Goal: Task Accomplishment & Management: Complete application form

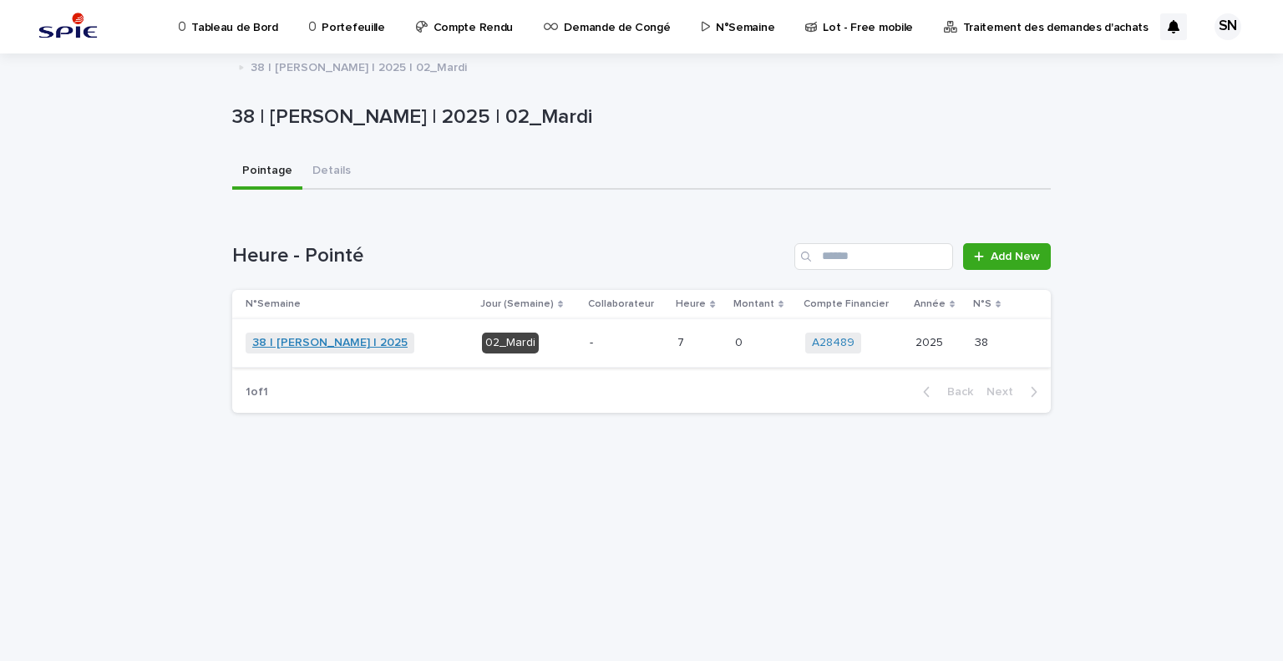
click at [301, 338] on link "38 | [PERSON_NAME] | 2025" at bounding box center [329, 343] width 155 height 14
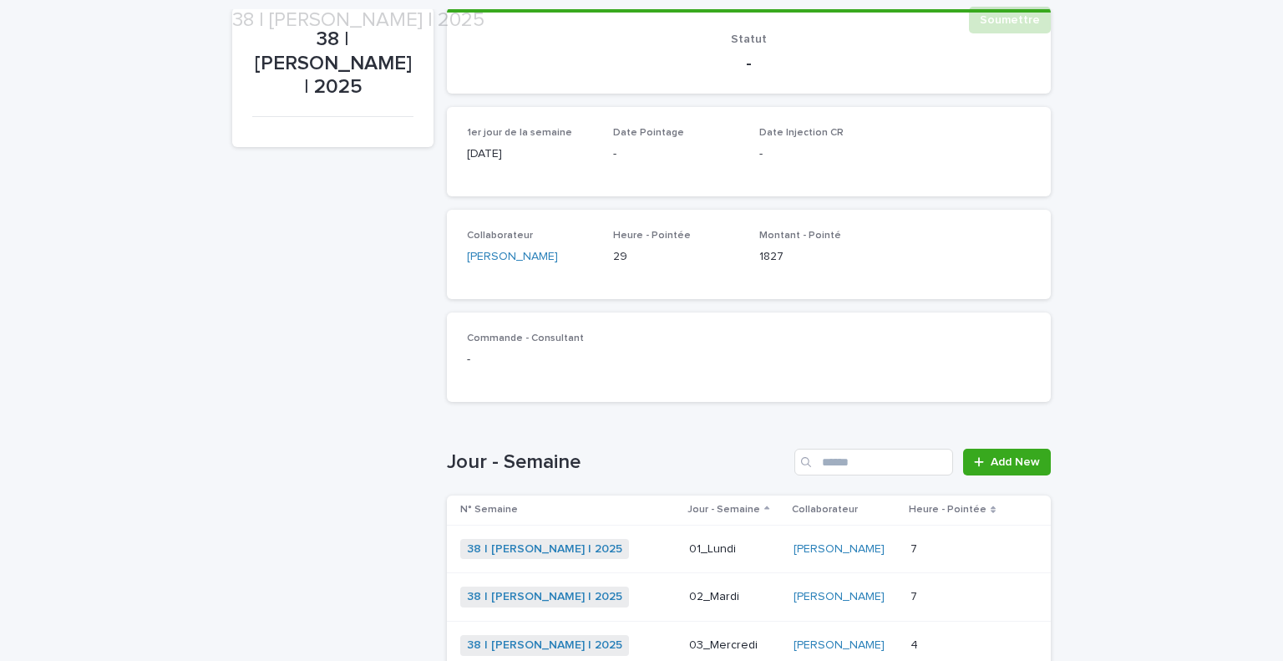
scroll to position [418, 0]
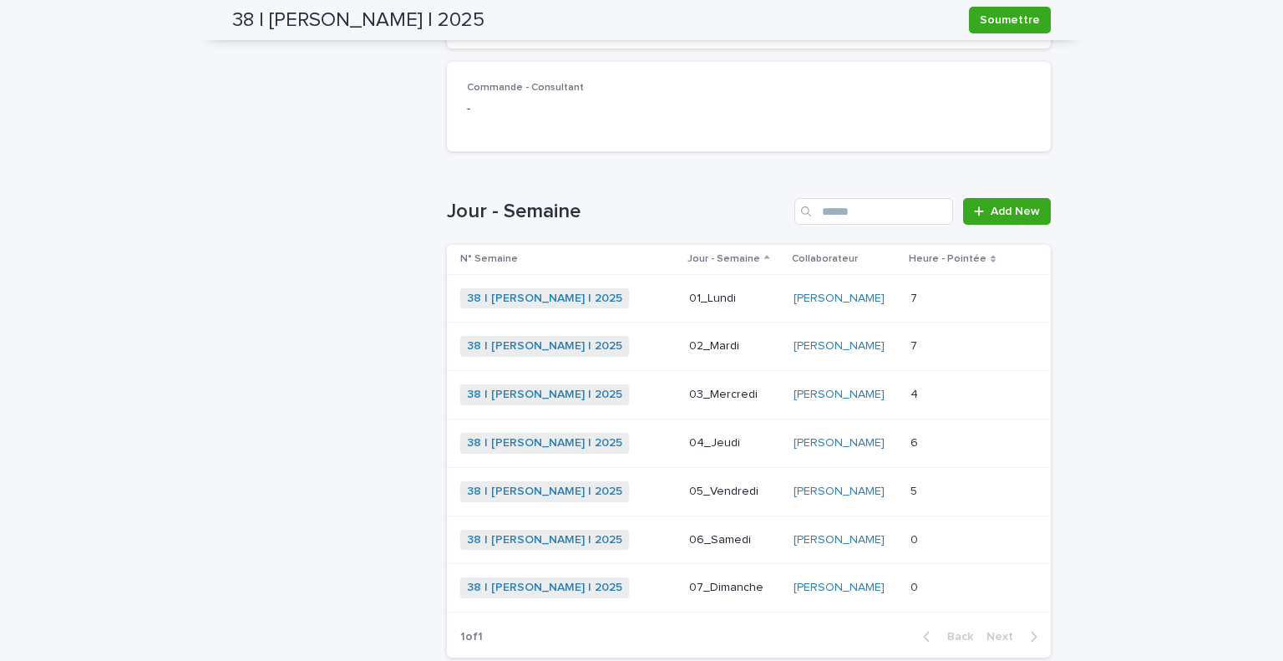
click at [635, 396] on div "38 | SADOU Nazim | 2025 + 0" at bounding box center [567, 394] width 215 height 21
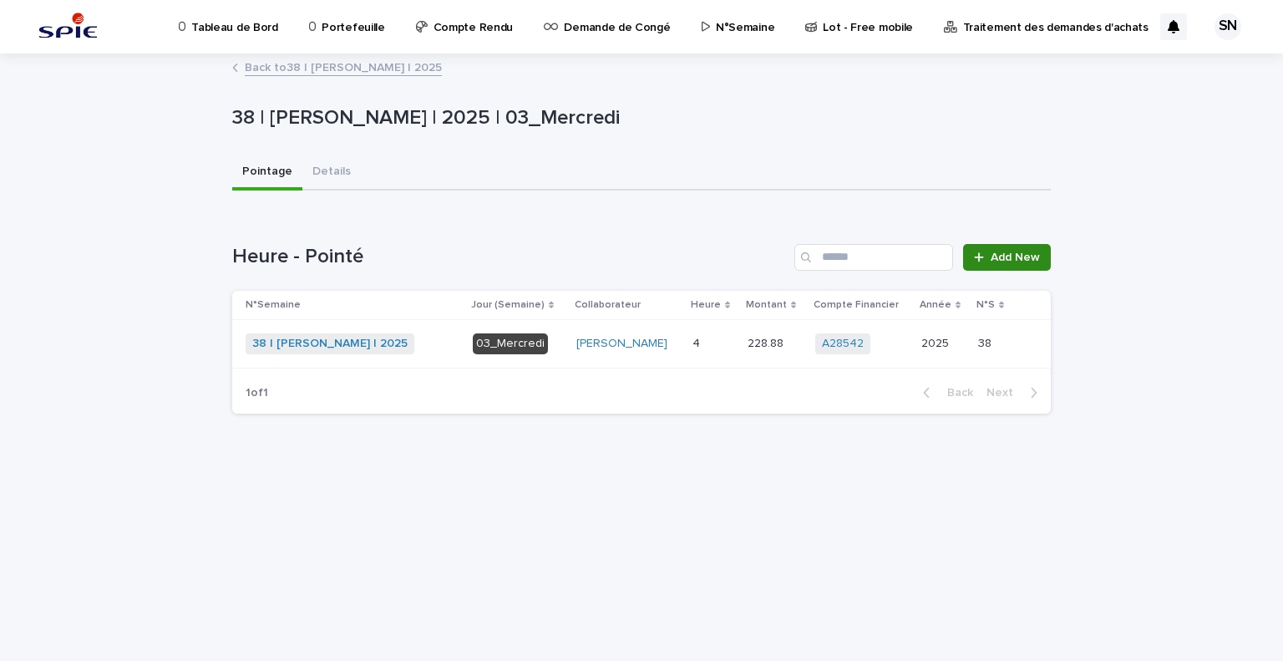
click at [1002, 253] on span "Add New" at bounding box center [1014, 257] width 49 height 12
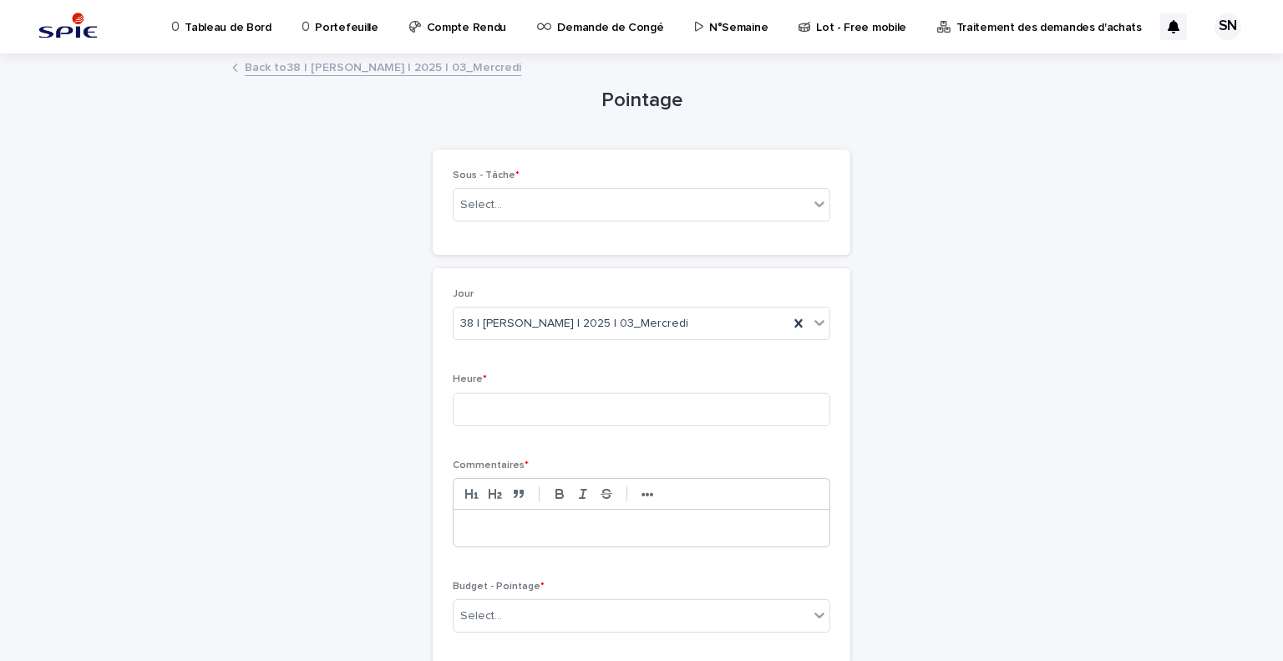
scroll to position [127, 0]
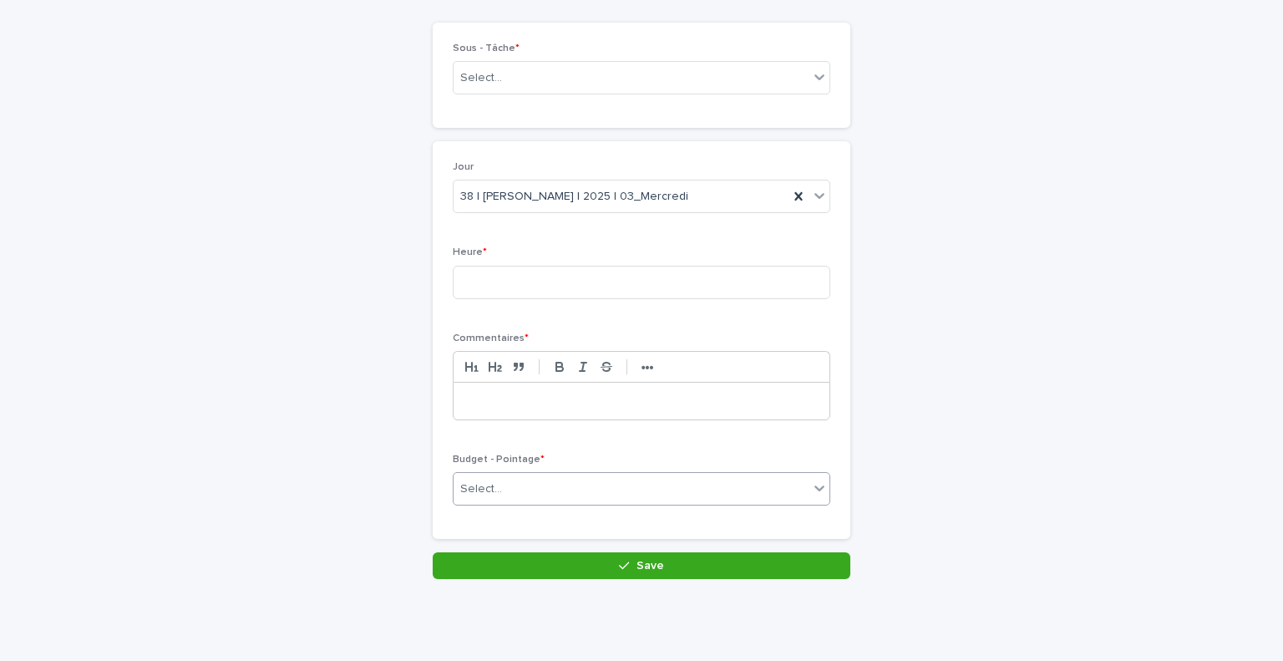
click at [628, 490] on div "Select..." at bounding box center [630, 489] width 355 height 28
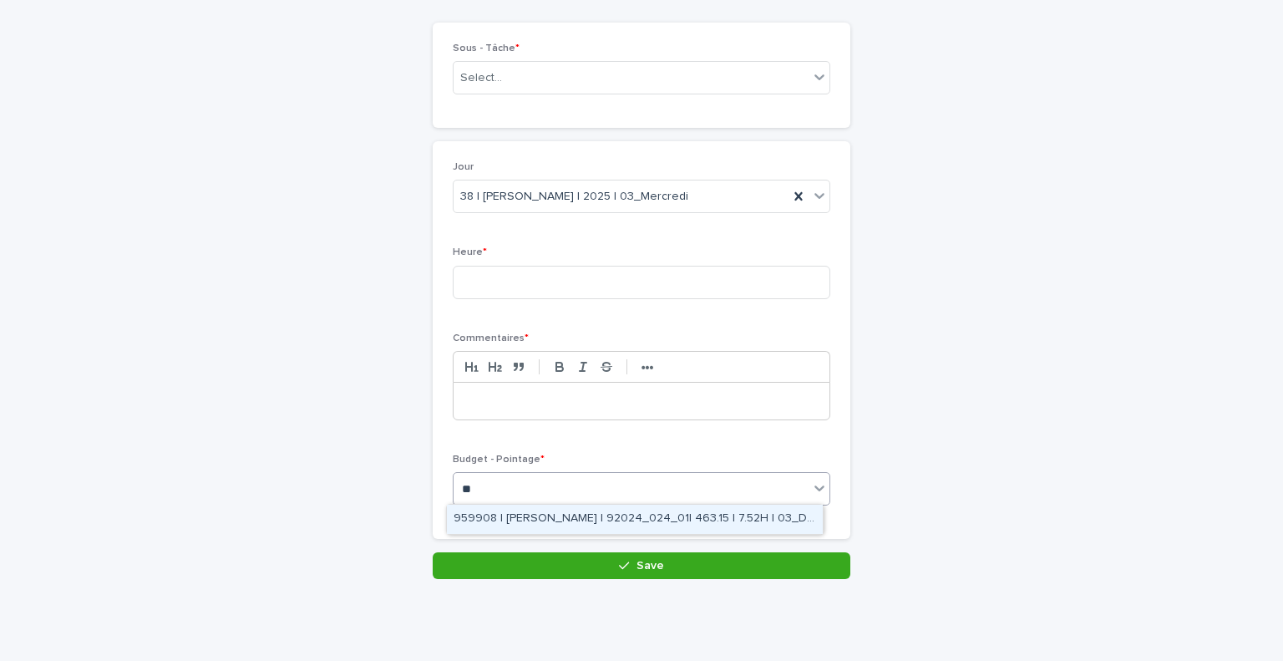
type input "*"
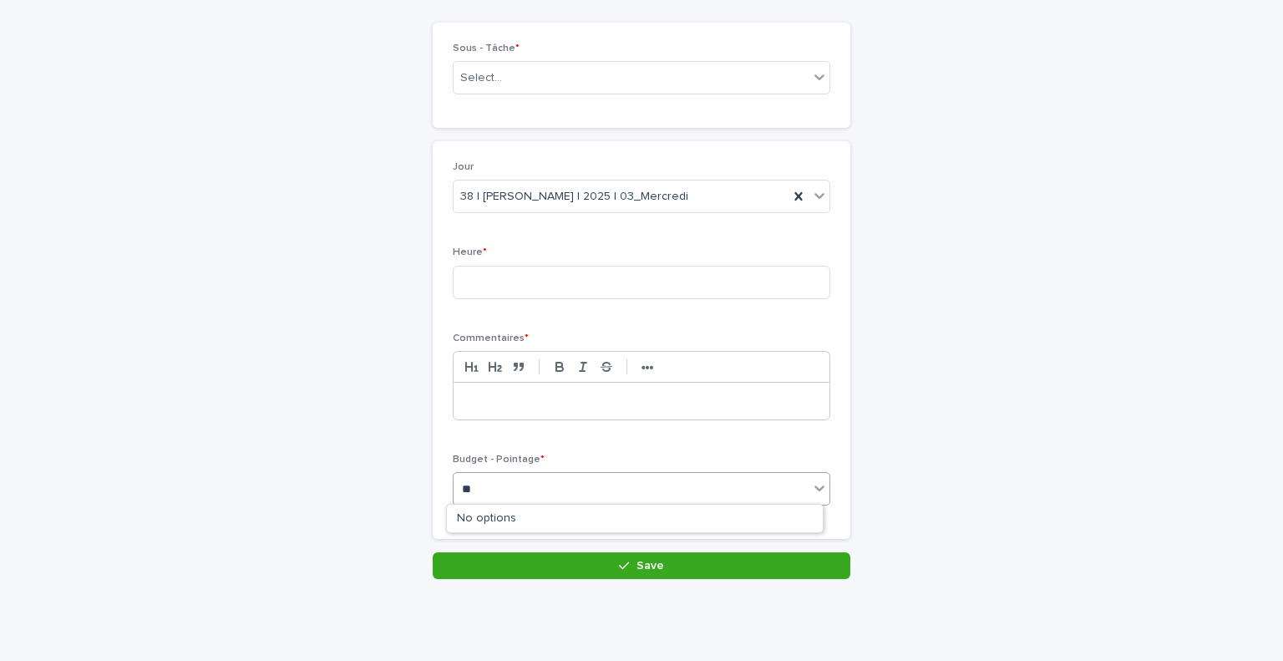
type input "*"
click at [977, 386] on div "Pointage Loading... Saving… Loading... Saving… Loading... Saving… Loading... Sa…" at bounding box center [641, 253] width 818 height 651
click at [577, 486] on div "Select..." at bounding box center [630, 489] width 355 height 28
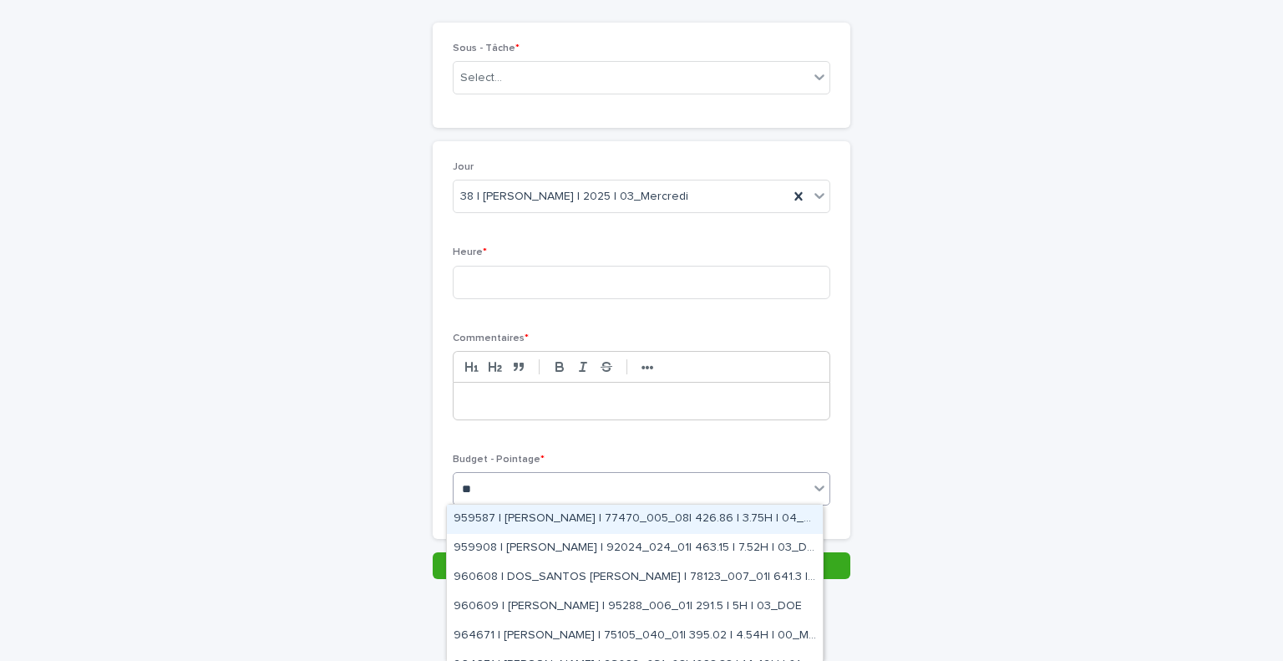
type input "**"
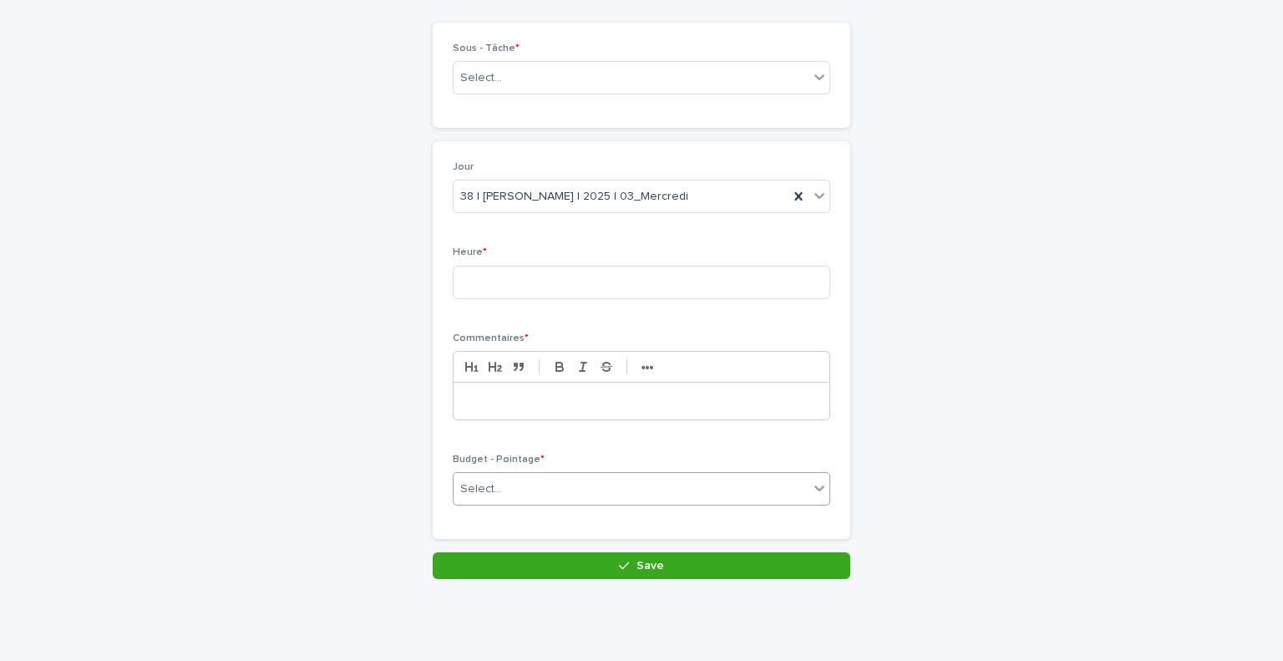
click at [600, 300] on div "Heure *" at bounding box center [641, 278] width 377 height 65
click at [605, 292] on input at bounding box center [641, 282] width 377 height 33
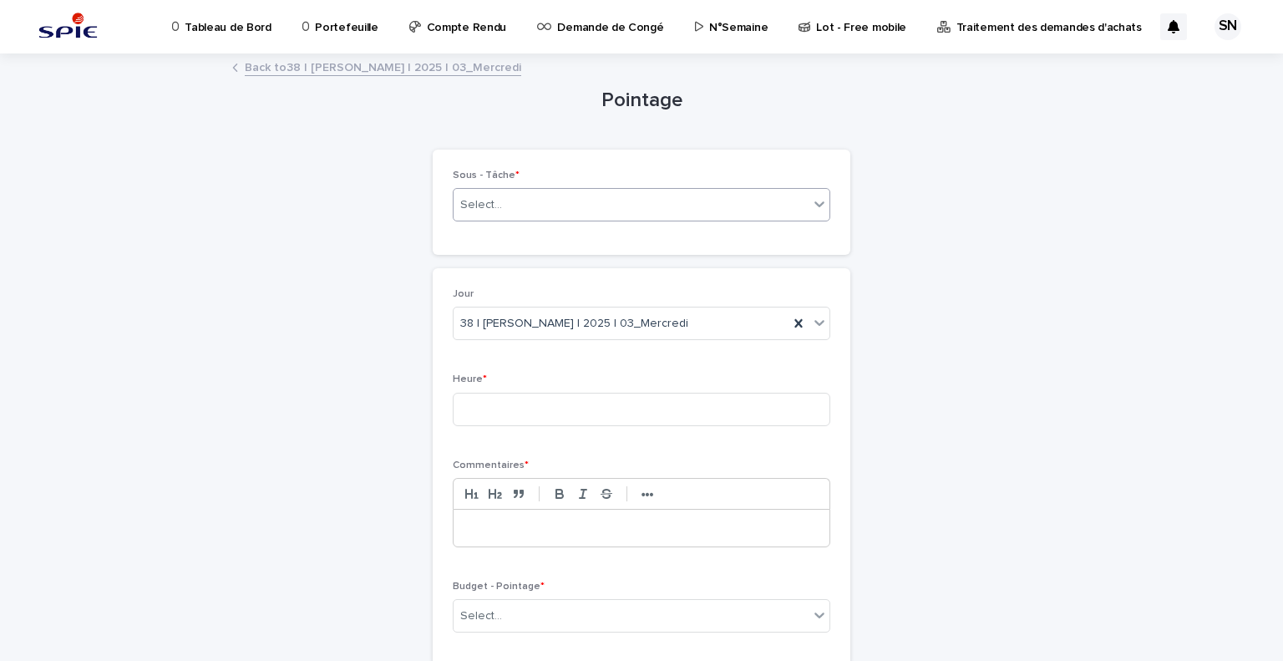
click at [554, 213] on div "Select..." at bounding box center [630, 205] width 355 height 28
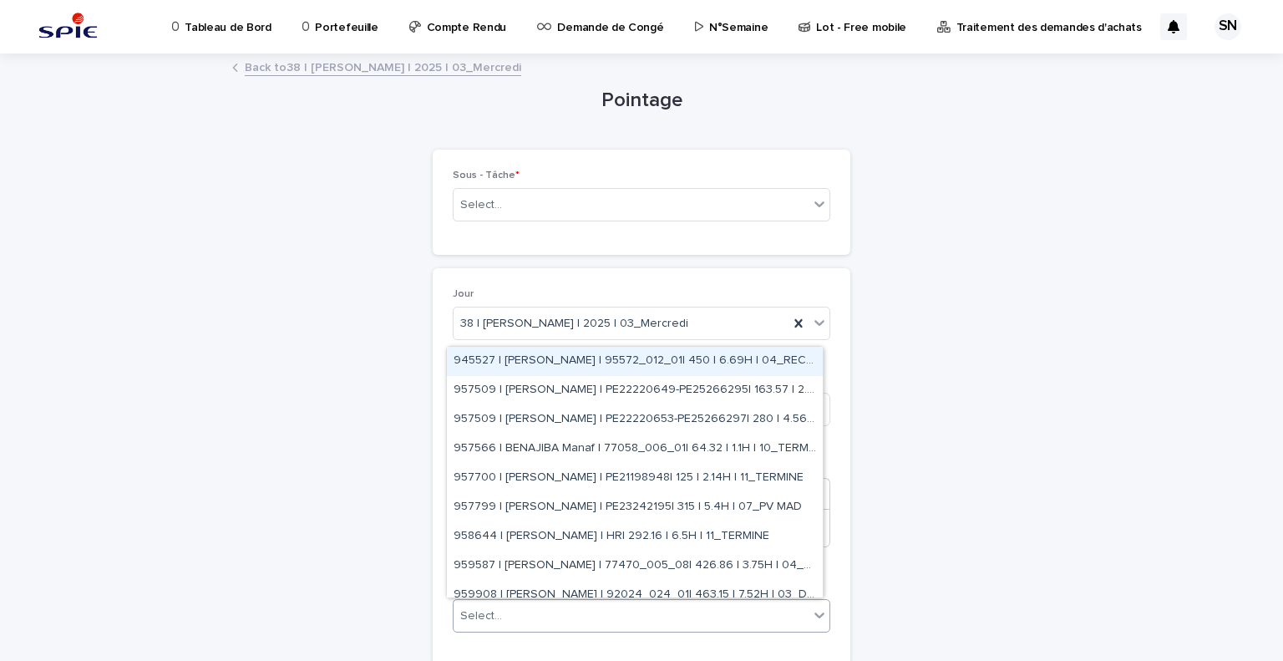
click at [725, 610] on div "Select..." at bounding box center [630, 616] width 355 height 28
type input "*****"
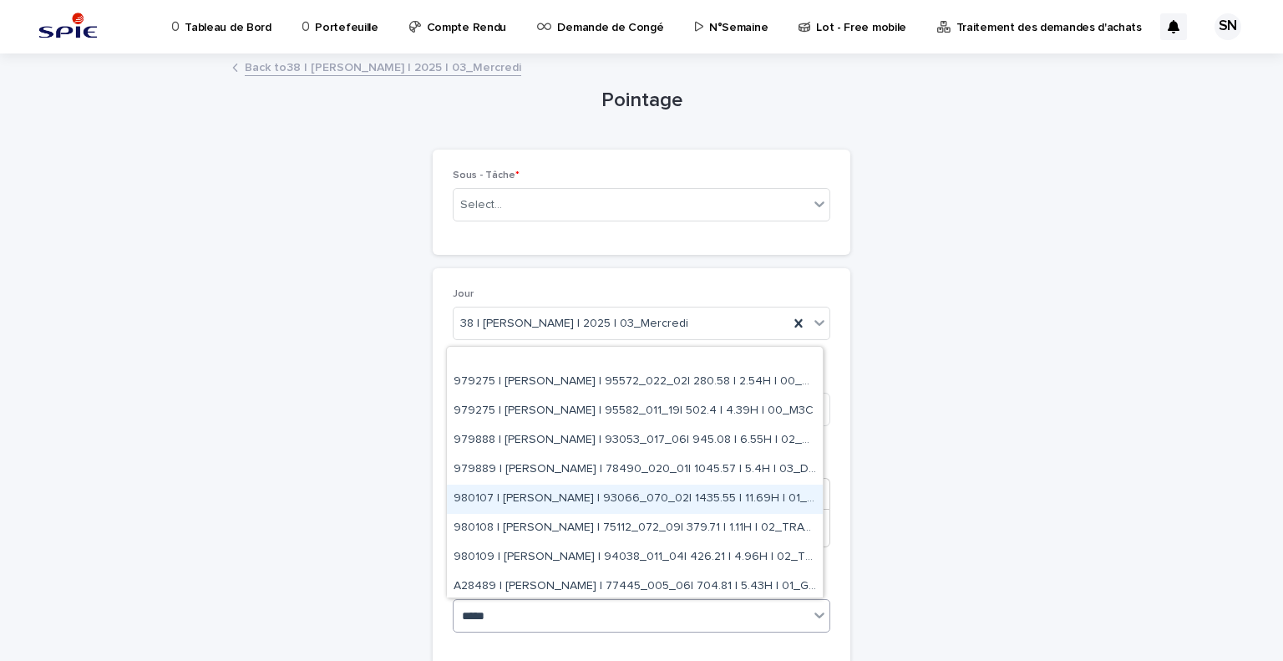
scroll to position [480, 0]
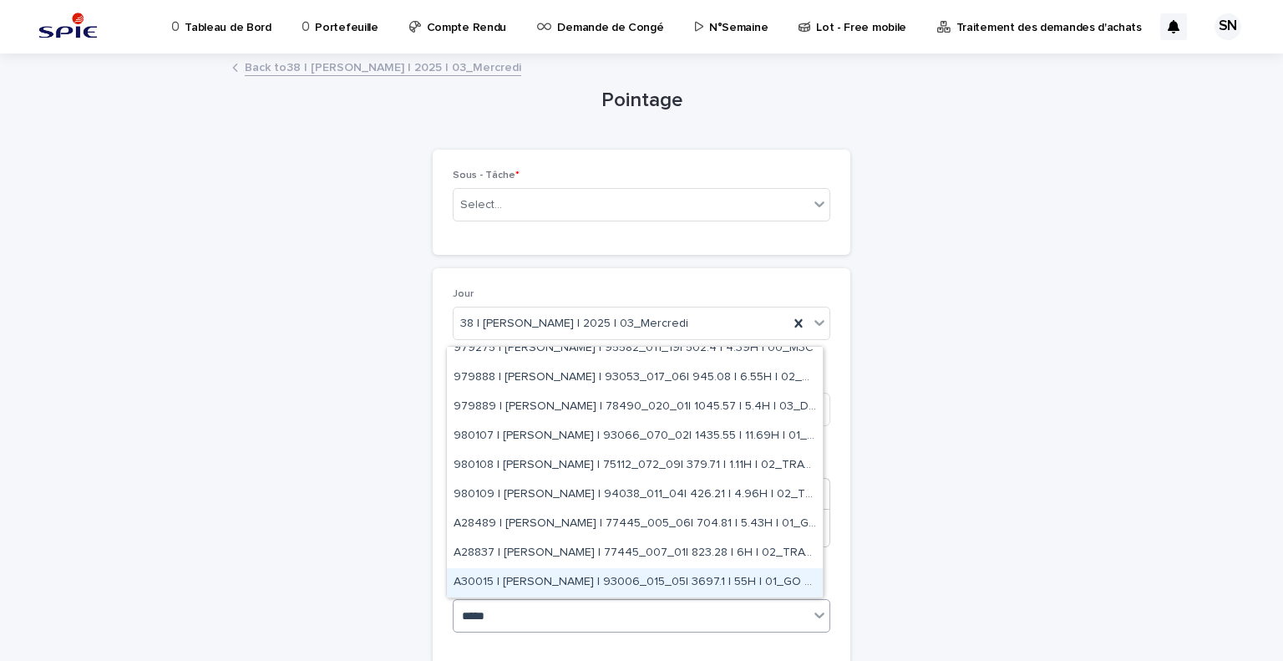
click at [667, 584] on div "A30015 | [PERSON_NAME] | 93006_015_05| 3697.1 | 55H | 01_GO TRAVAUX" at bounding box center [635, 582] width 376 height 29
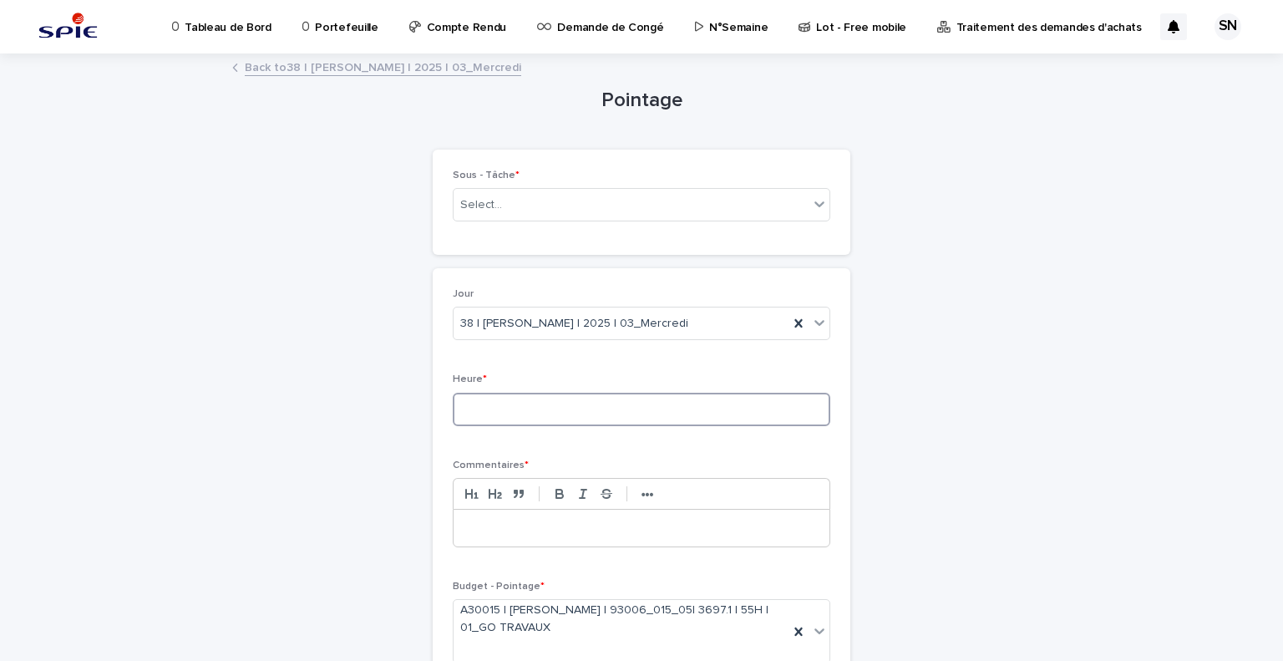
click at [535, 412] on input at bounding box center [641, 408] width 377 height 33
click at [571, 413] on input at bounding box center [641, 408] width 377 height 33
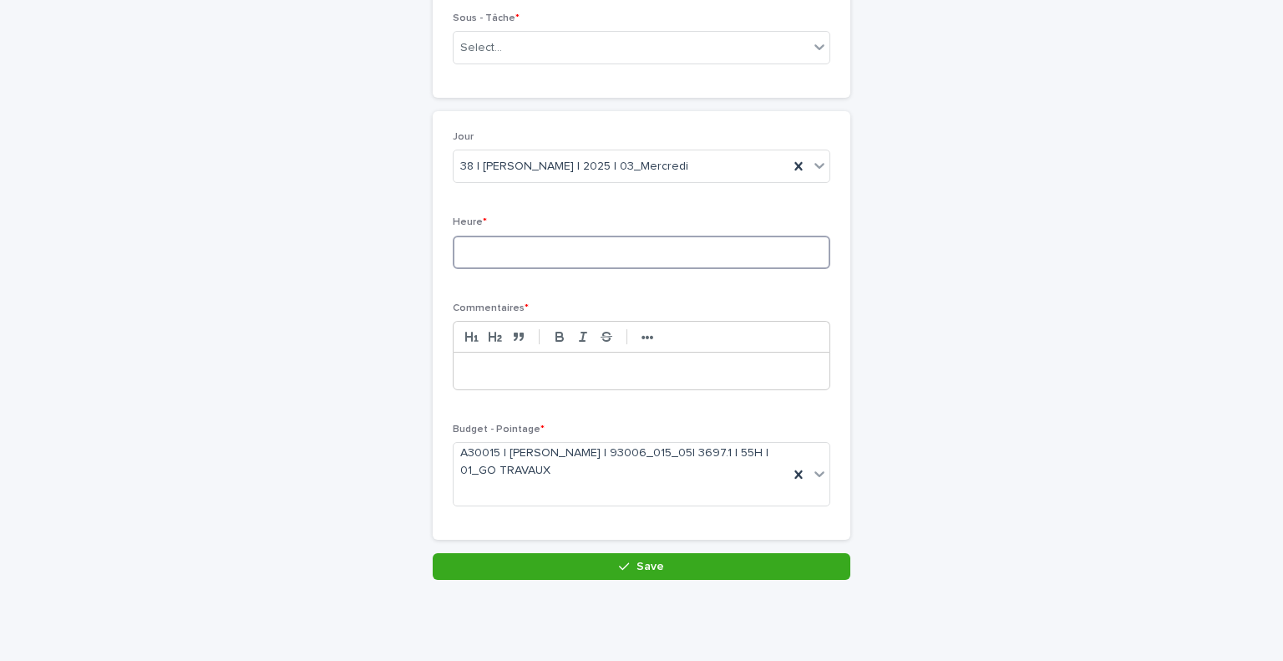
scroll to position [0, 0]
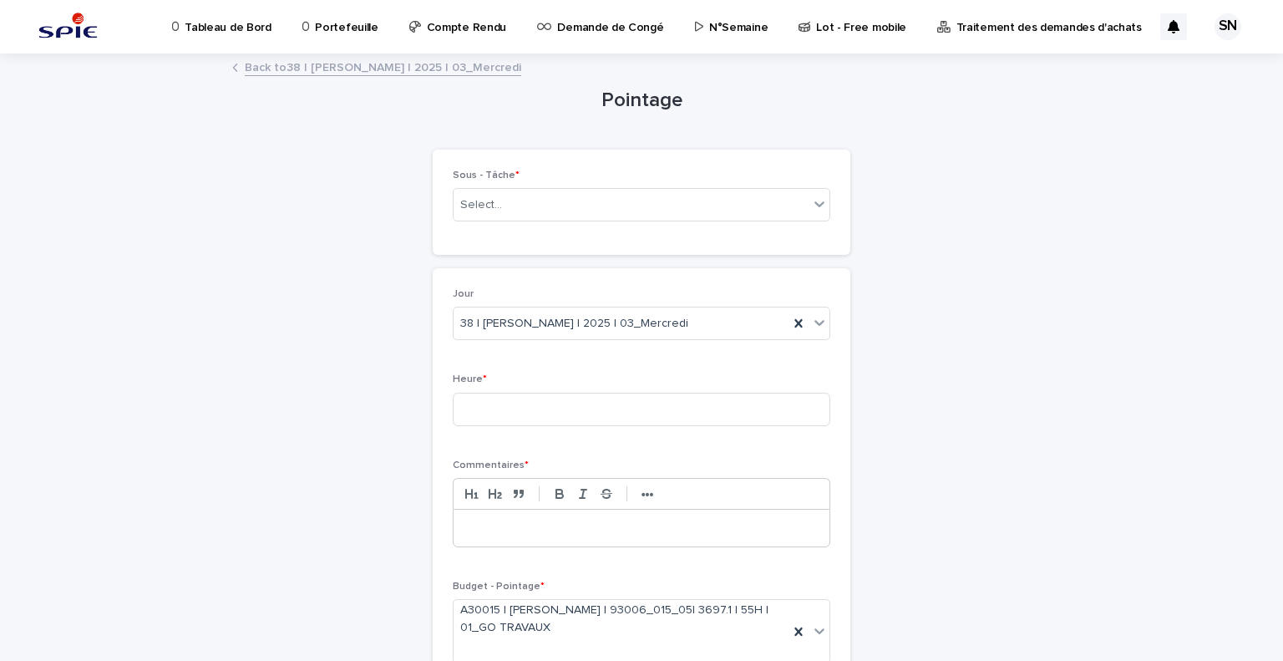
click at [575, 225] on div "Sous - Tâche * Select..." at bounding box center [641, 202] width 377 height 65
click at [581, 219] on div "Select..." at bounding box center [641, 204] width 377 height 33
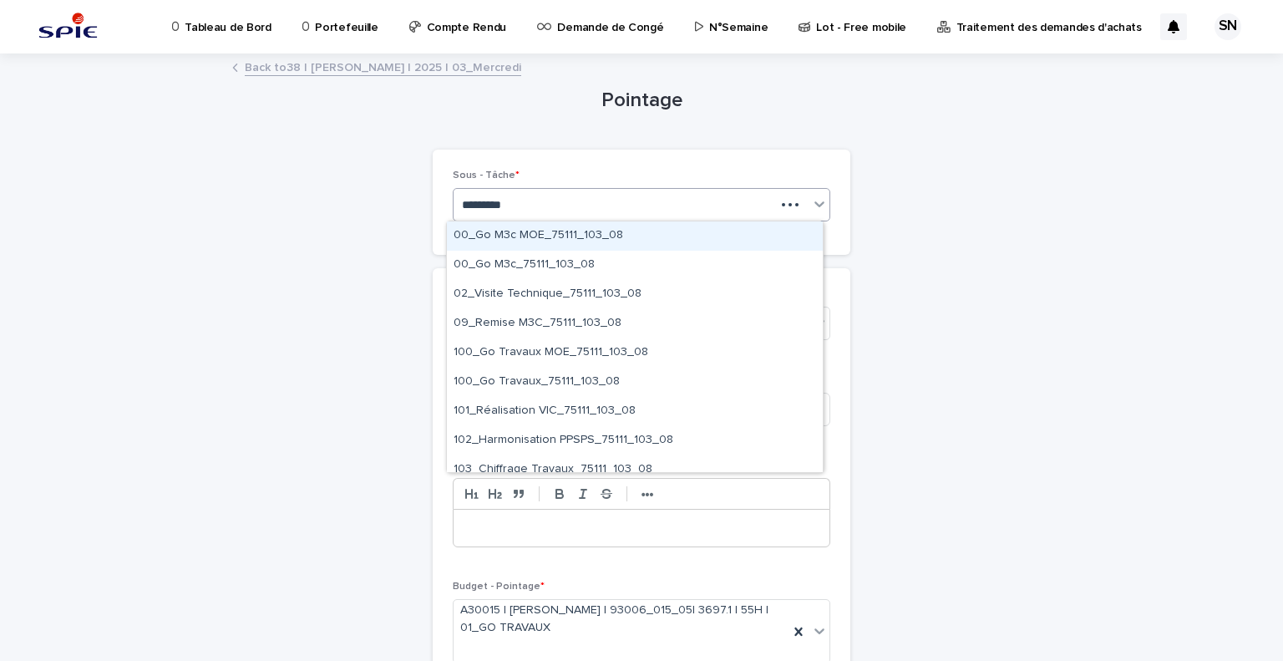
type input "*********"
click at [529, 103] on h1 "Pointage" at bounding box center [642, 101] width 418 height 24
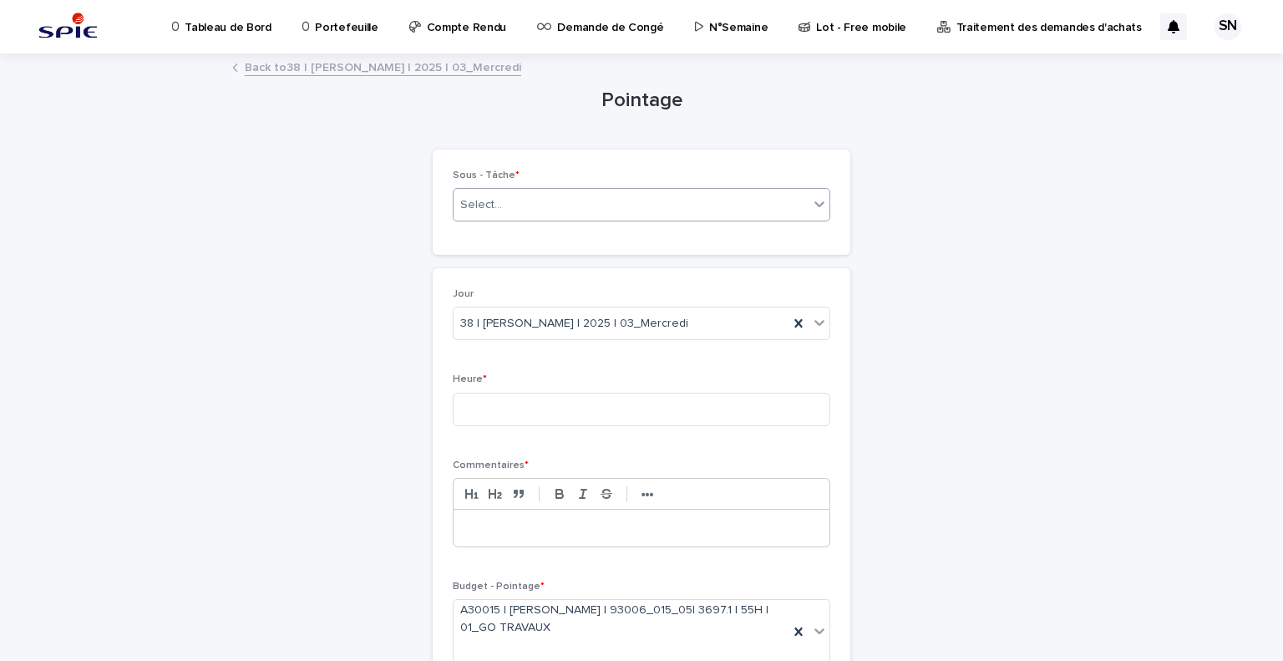
click at [581, 205] on div "Select..." at bounding box center [630, 205] width 355 height 28
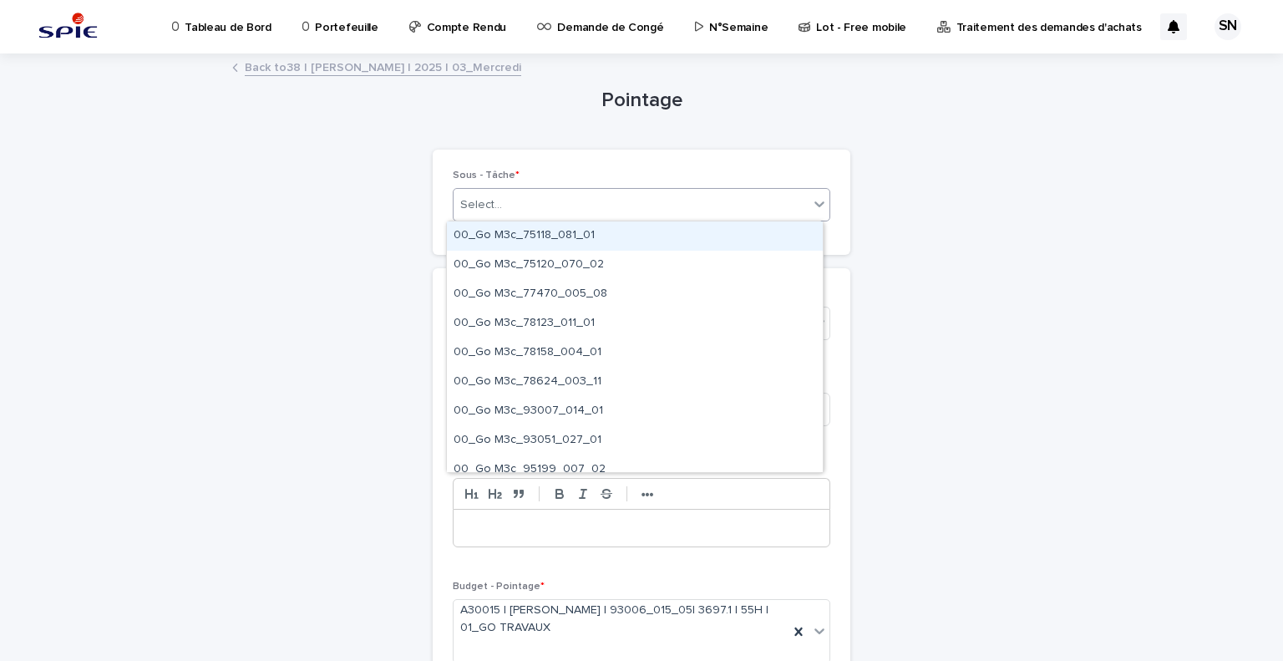
click at [661, 208] on div "Select..." at bounding box center [630, 205] width 355 height 28
type input "*"
type input "*********"
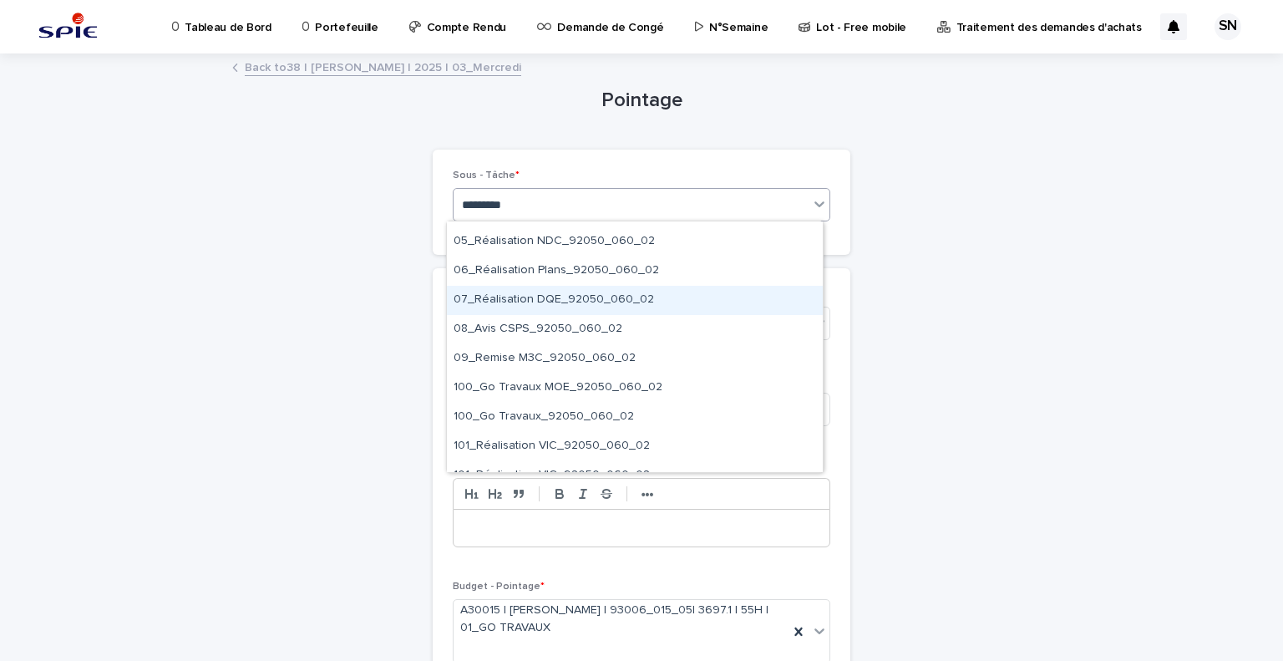
scroll to position [142, 0]
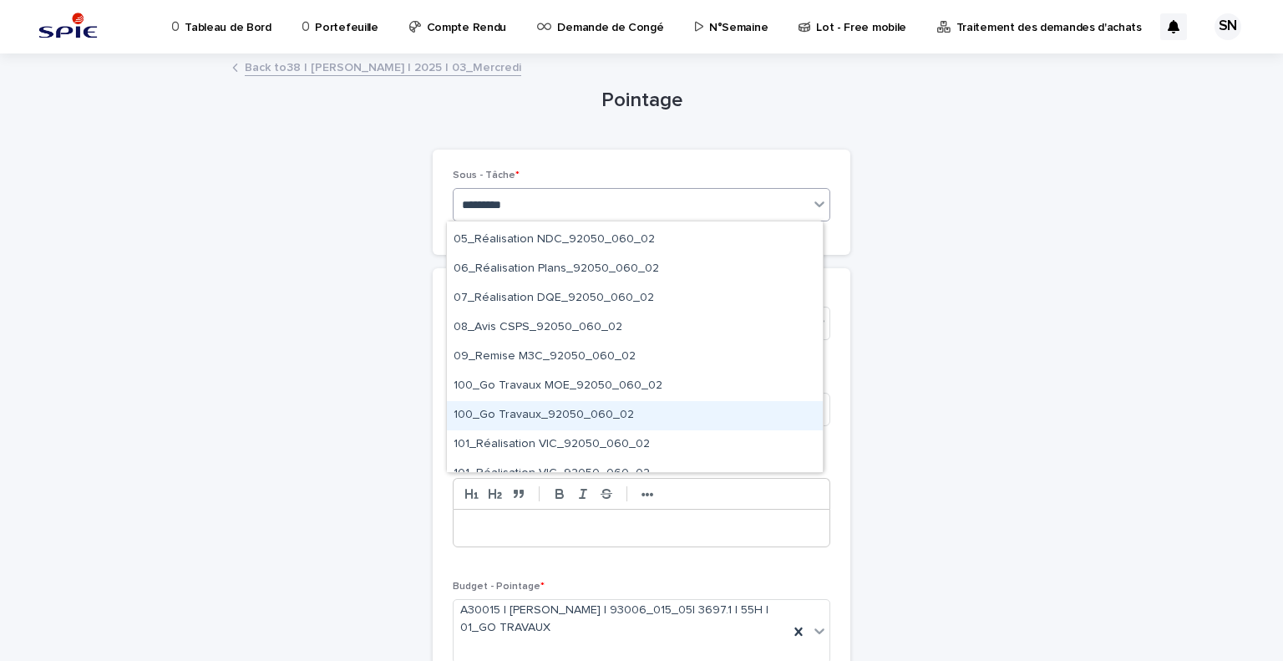
click at [661, 428] on div "100_Go Travaux_92050_060_02" at bounding box center [635, 415] width 376 height 29
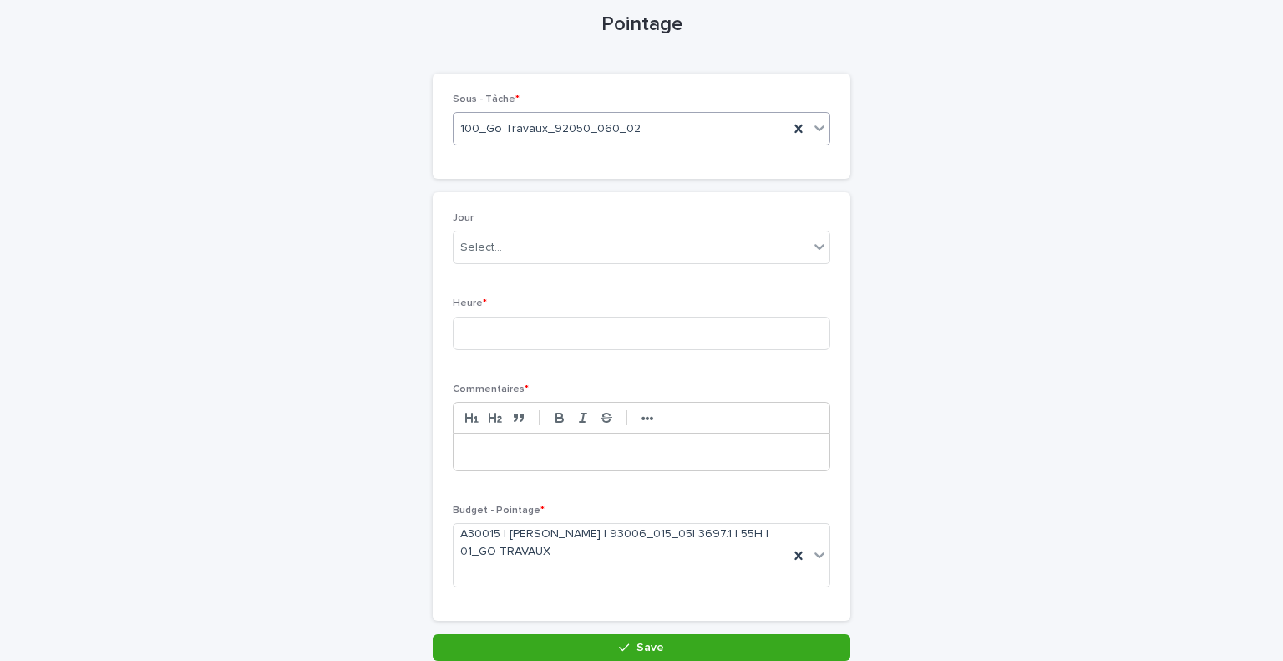
scroll to position [77, 0]
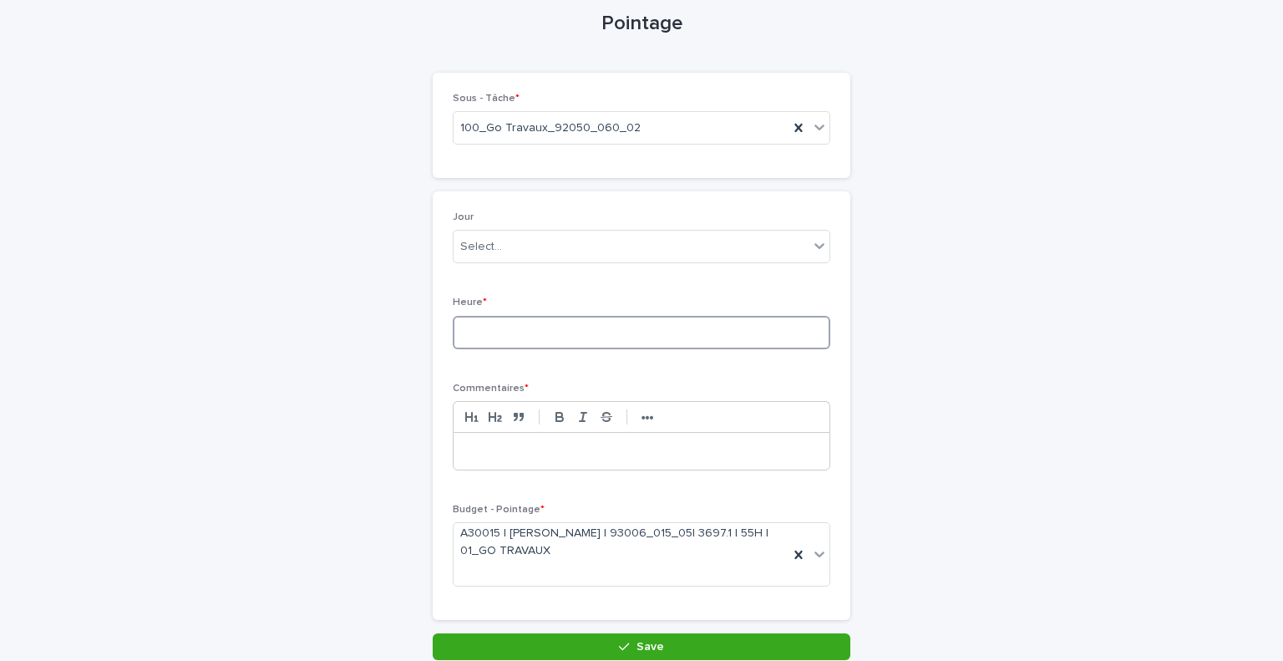
click at [670, 347] on input at bounding box center [641, 332] width 377 height 33
type input "*"
click at [650, 465] on div at bounding box center [641, 451] width 376 height 37
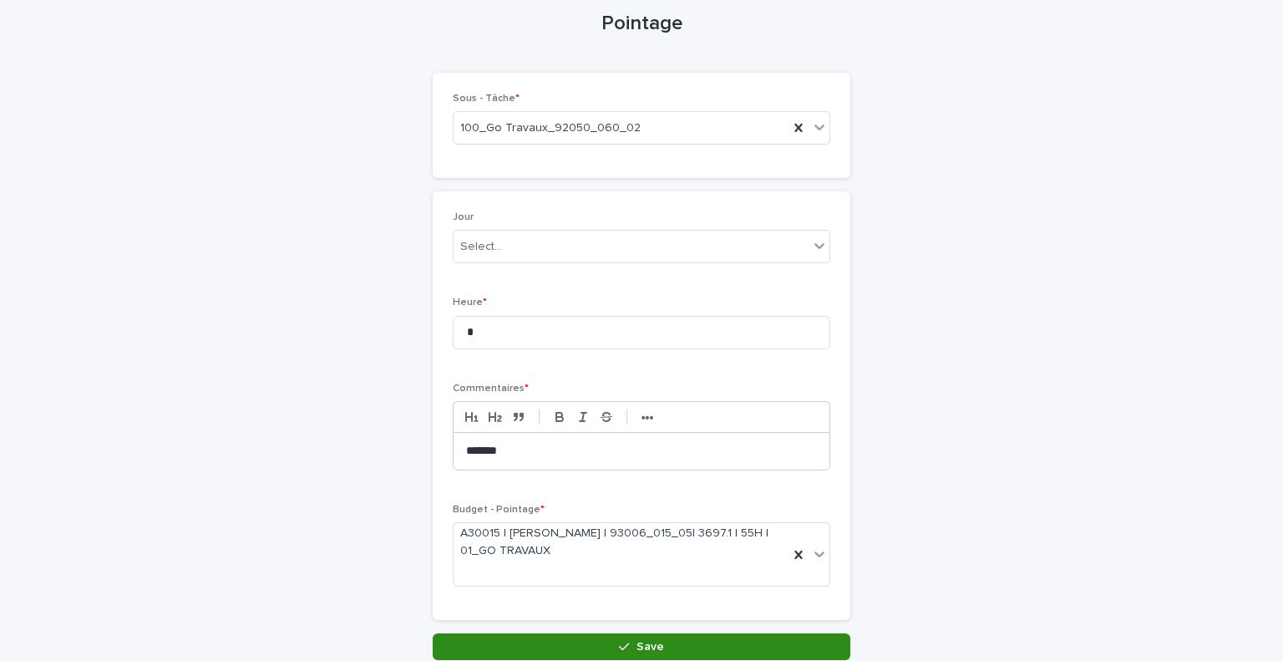
click at [656, 648] on span "Save" at bounding box center [650, 646] width 28 height 12
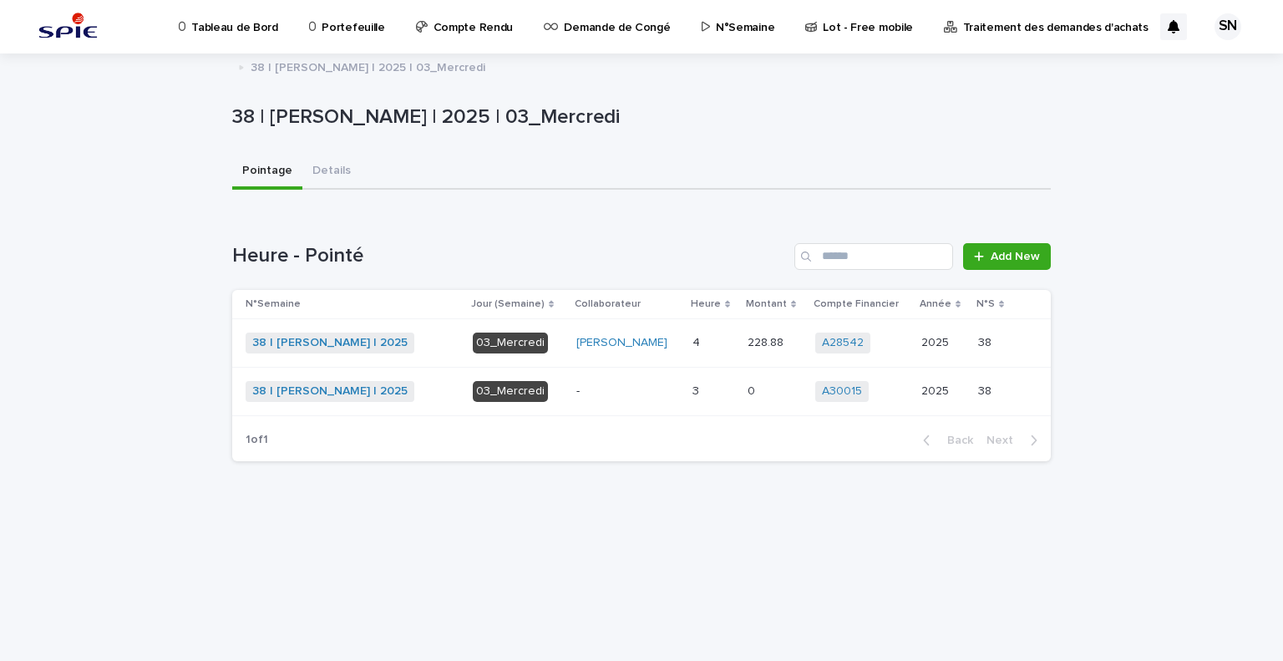
click at [690, 405] on td "3 3" at bounding box center [713, 391] width 55 height 48
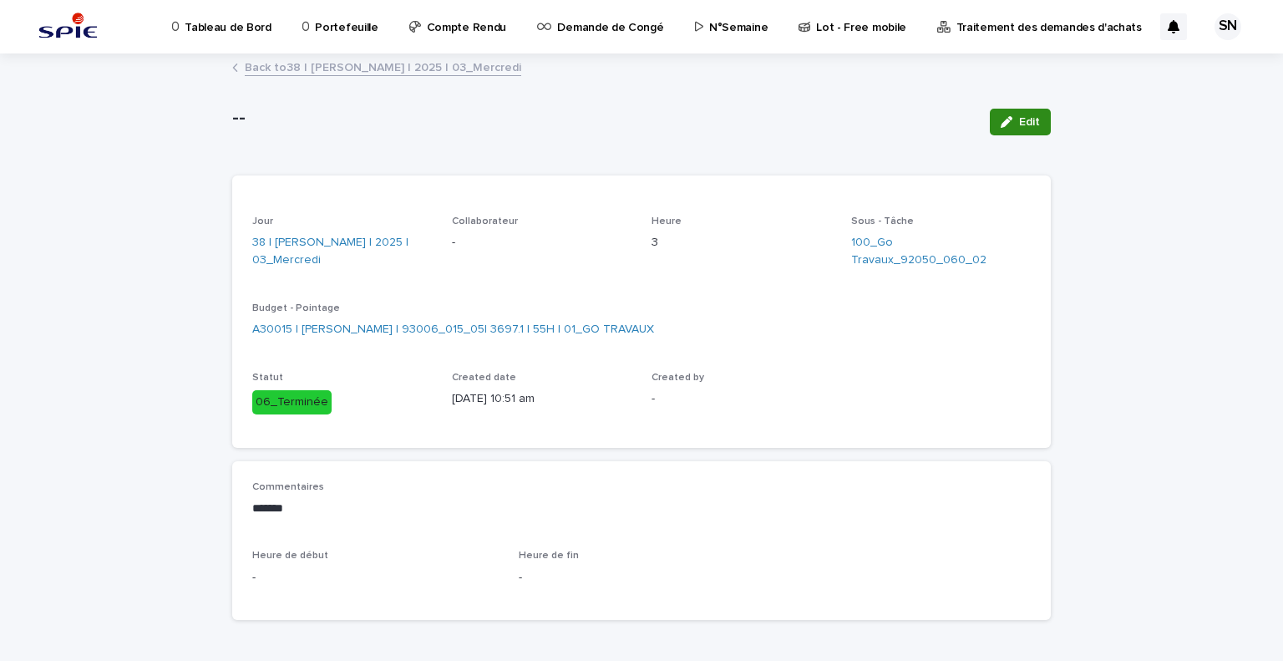
click at [990, 120] on button "Edit" at bounding box center [1020, 122] width 61 height 27
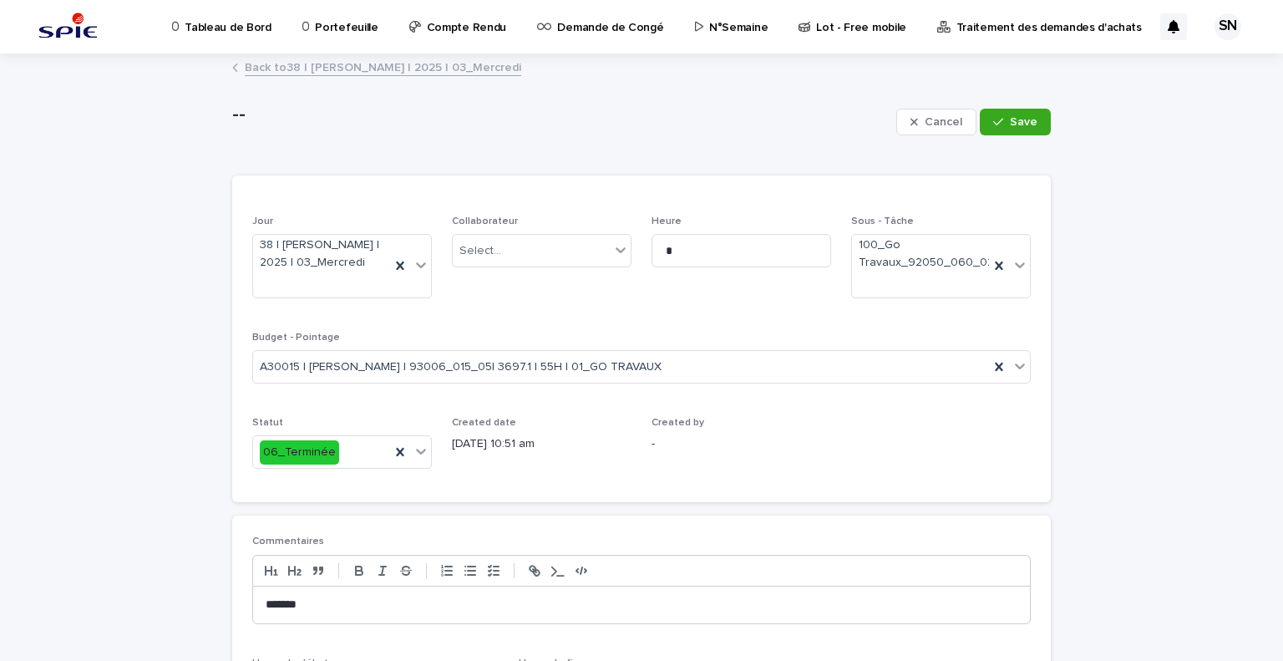
click at [274, 598] on p "*******" at bounding box center [642, 604] width 752 height 17
click at [996, 118] on icon "button" at bounding box center [998, 122] width 10 height 12
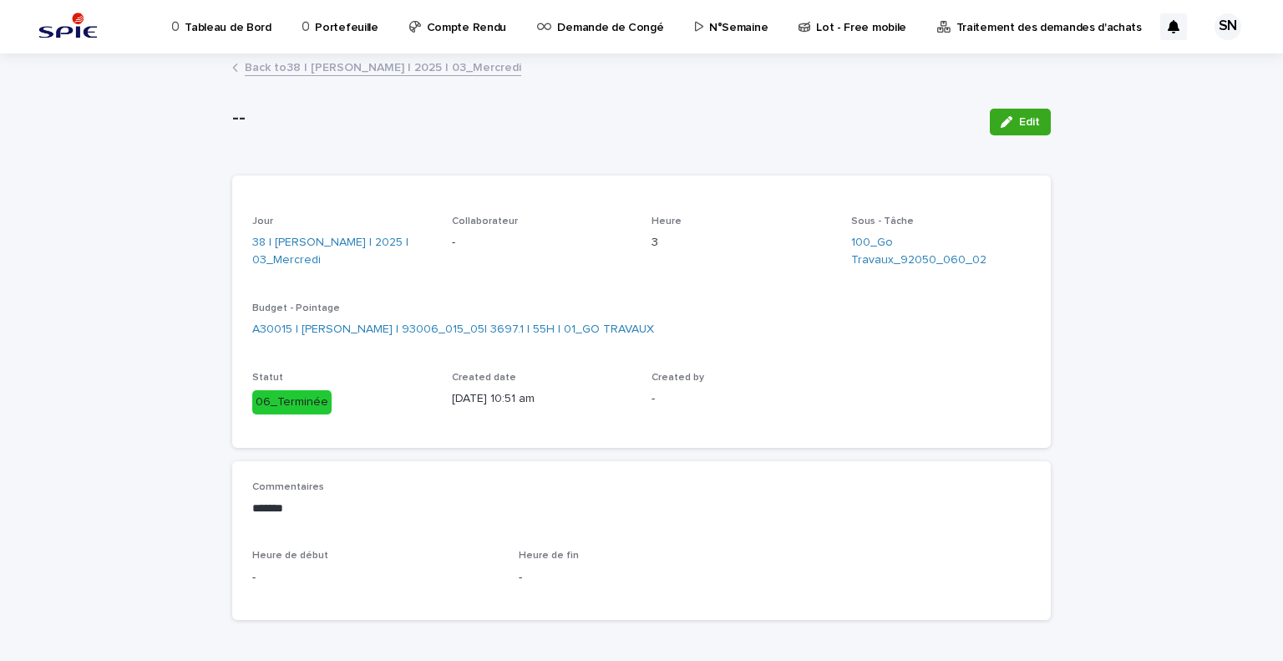
click at [251, 68] on link "Back to 38 | [PERSON_NAME] | 2025 | 03_Mercredi" at bounding box center [383, 66] width 276 height 19
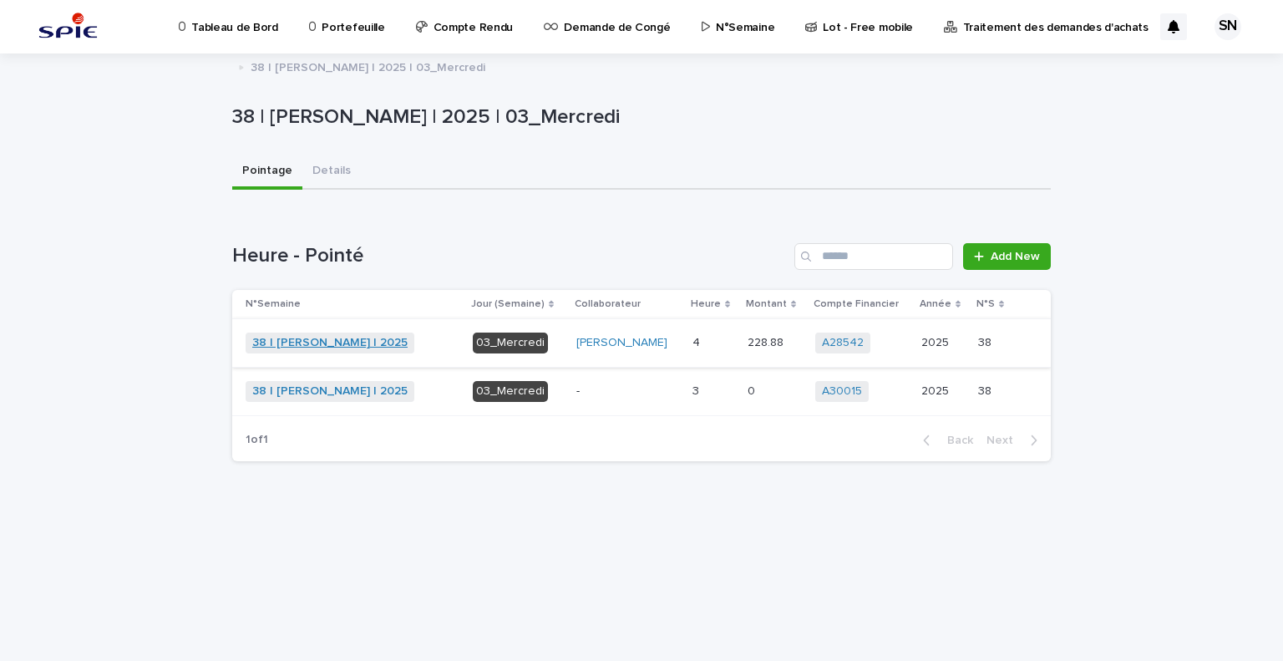
click at [327, 337] on link "38 | [PERSON_NAME] | 2025" at bounding box center [329, 343] width 155 height 14
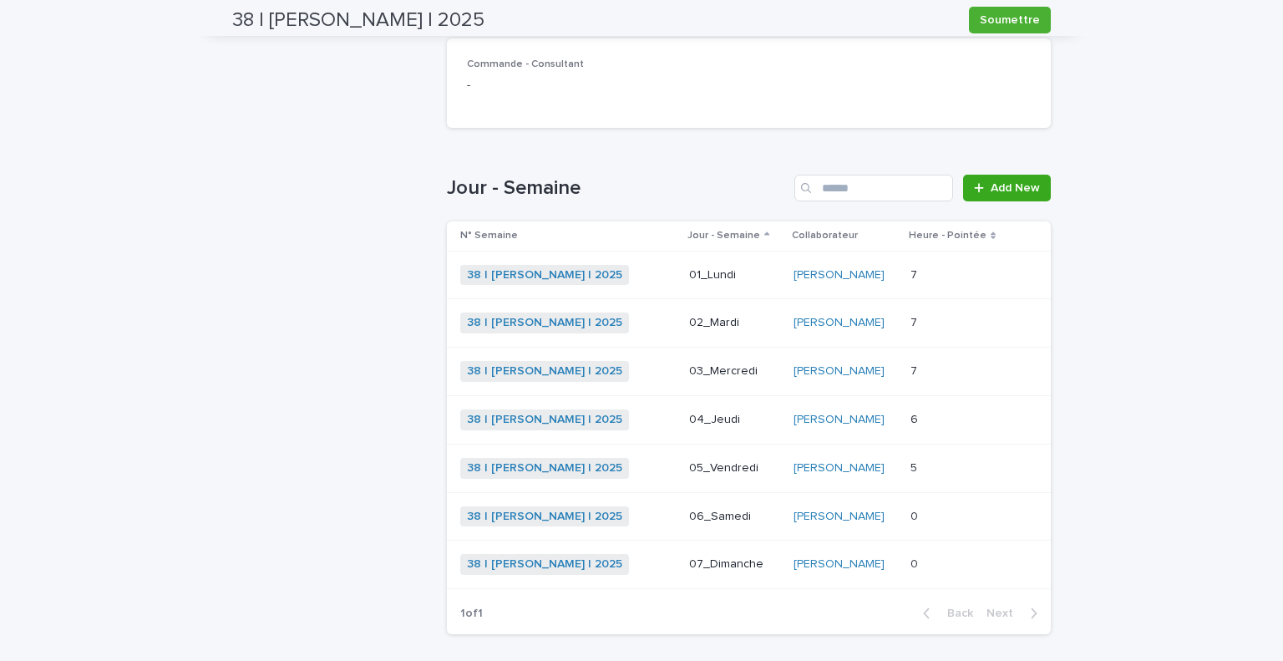
scroll to position [448, 0]
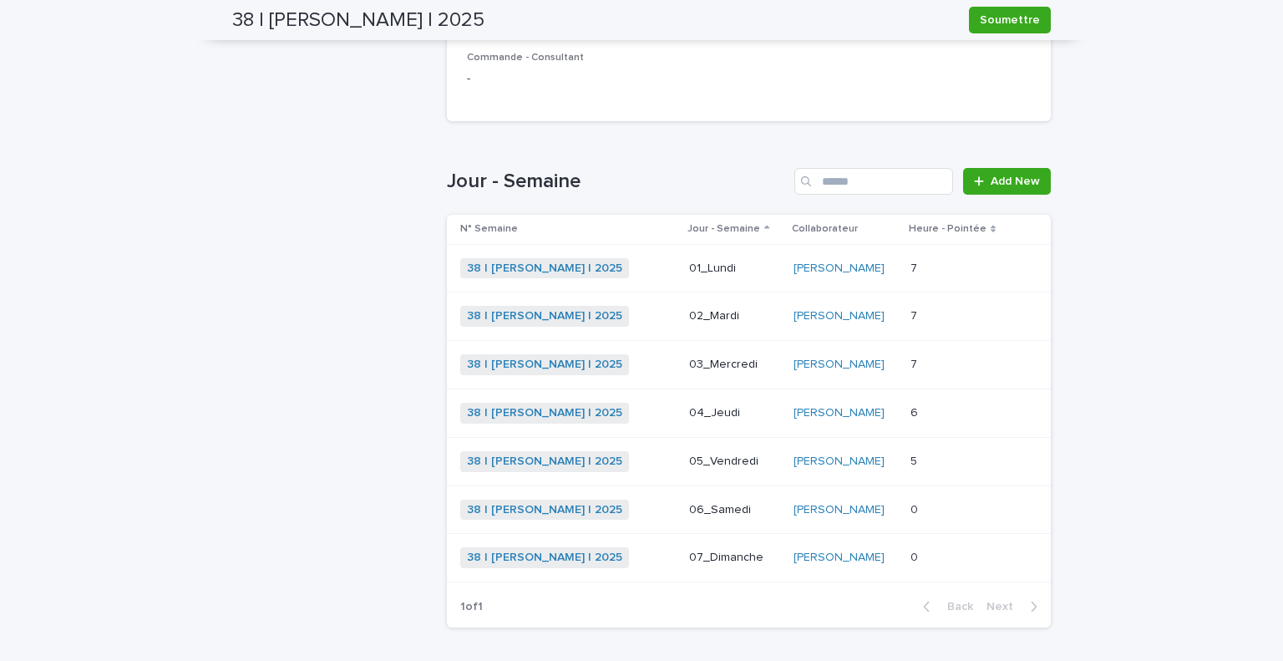
click at [963, 406] on p at bounding box center [958, 413] width 96 height 14
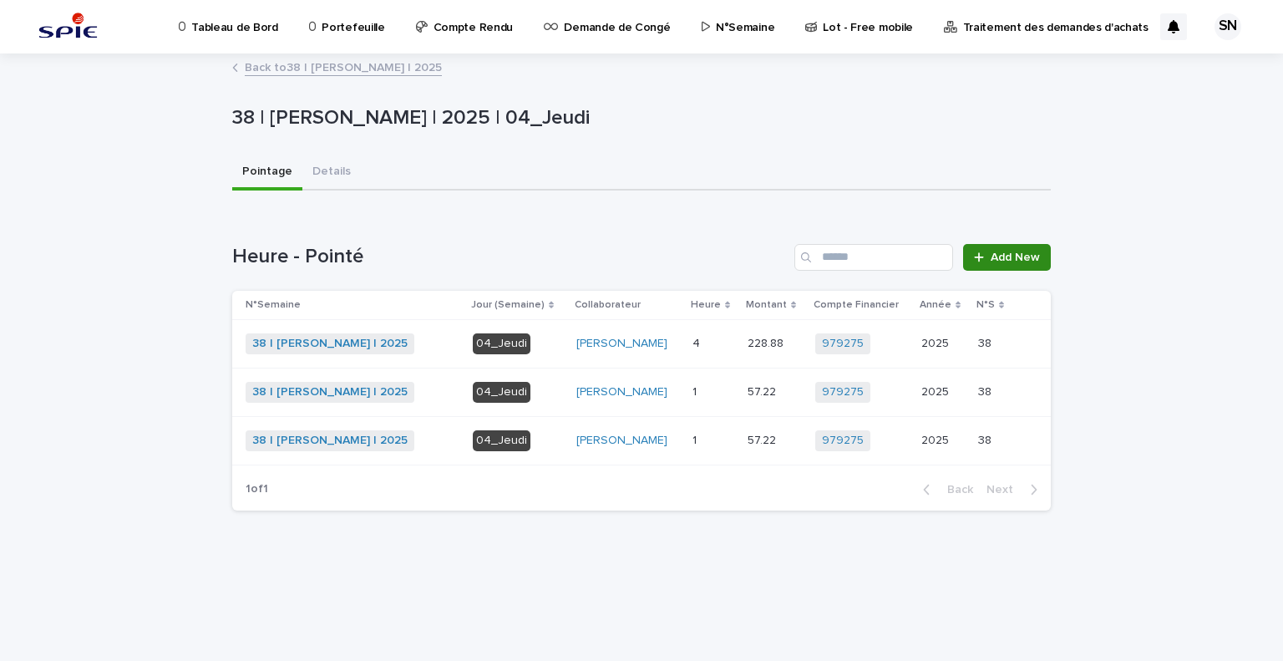
click at [1009, 259] on span "Add New" at bounding box center [1014, 257] width 49 height 12
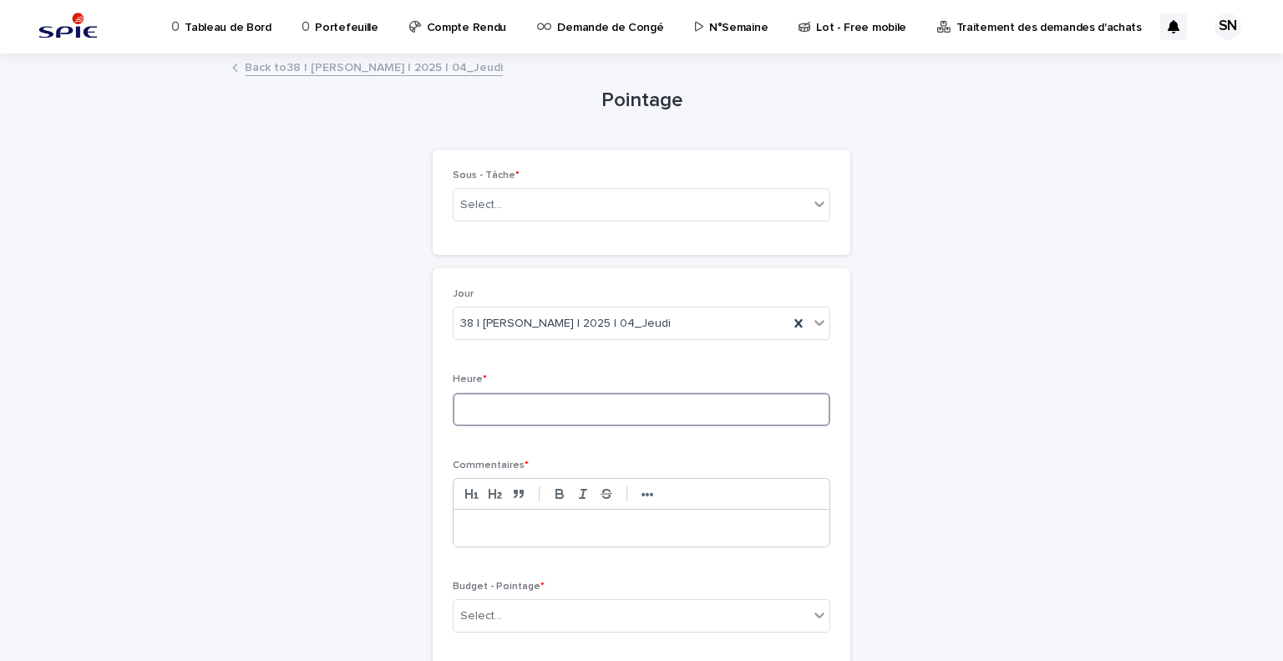
click at [610, 401] on input at bounding box center [641, 408] width 377 height 33
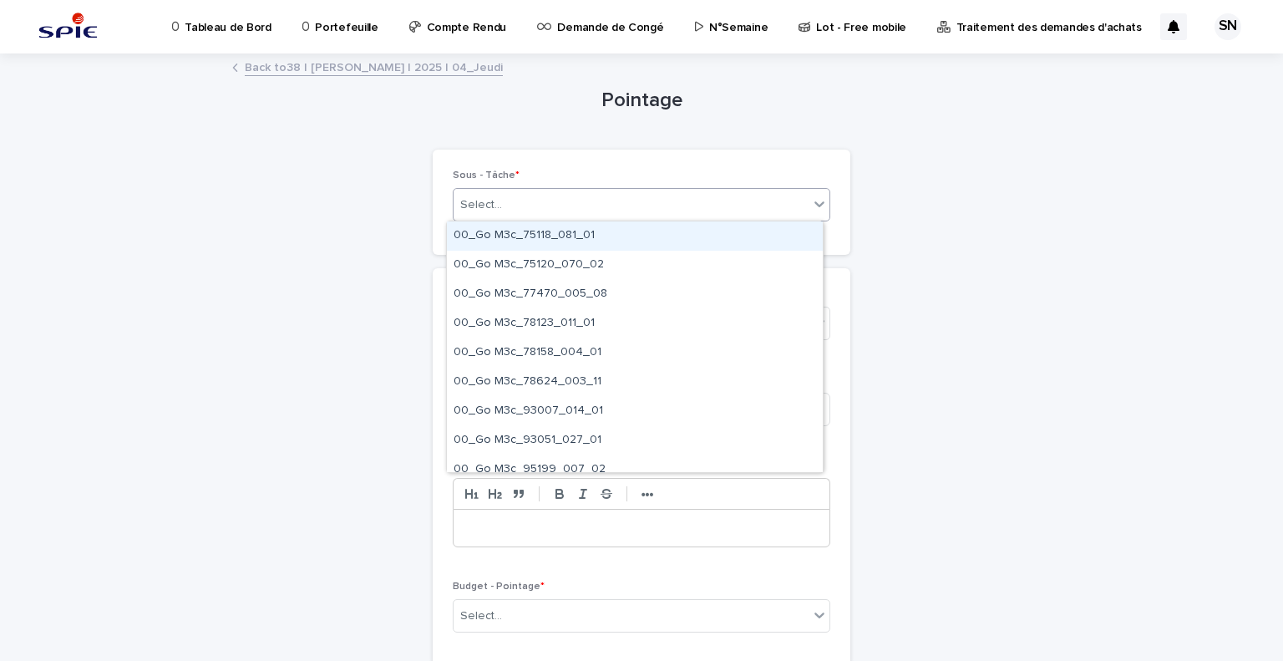
click at [524, 219] on div "Select..." at bounding box center [641, 204] width 377 height 33
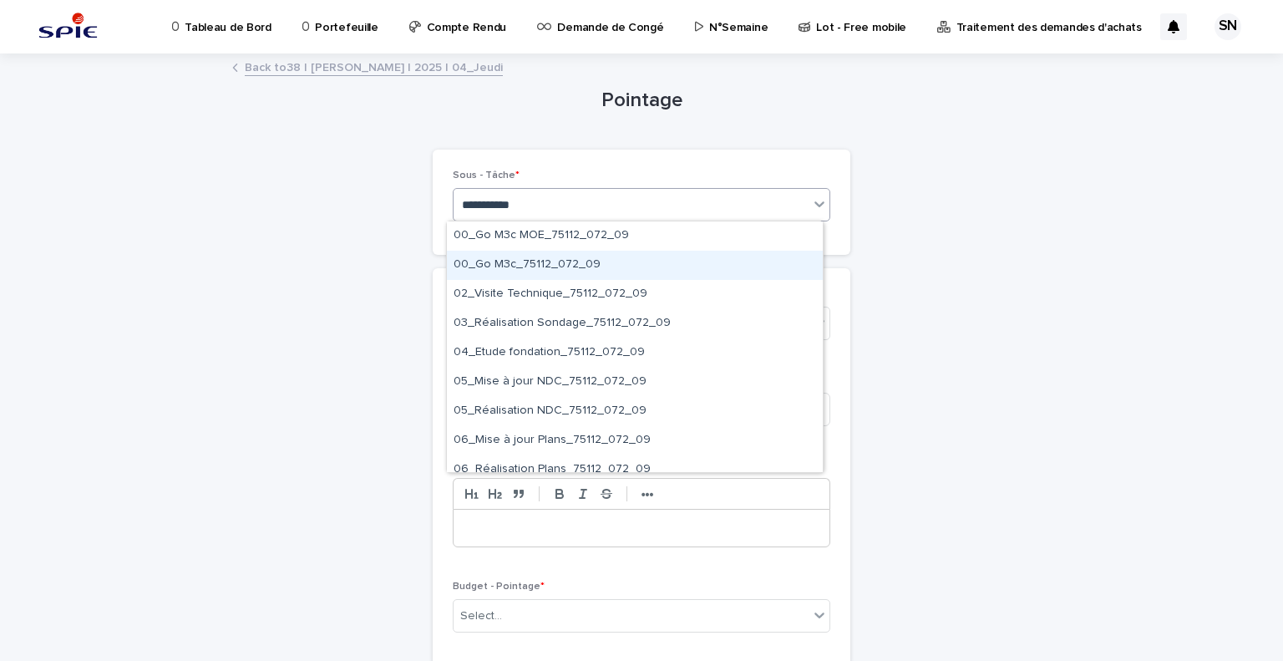
type input "**********"
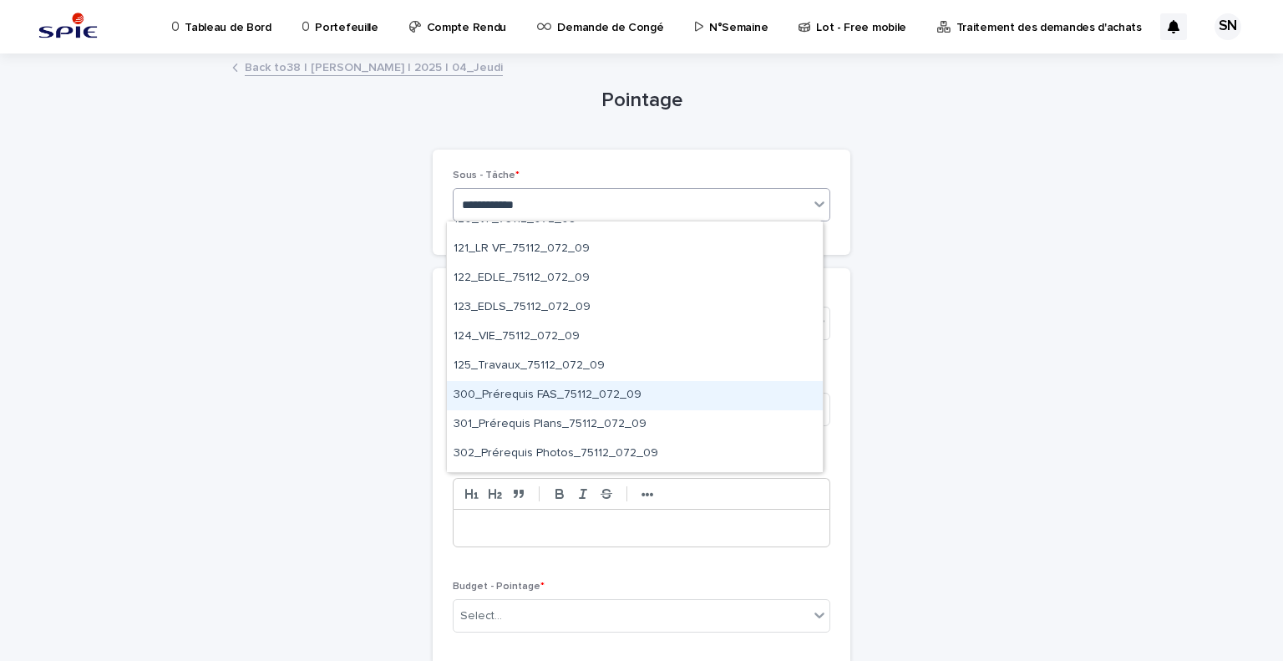
scroll to position [1057, 0]
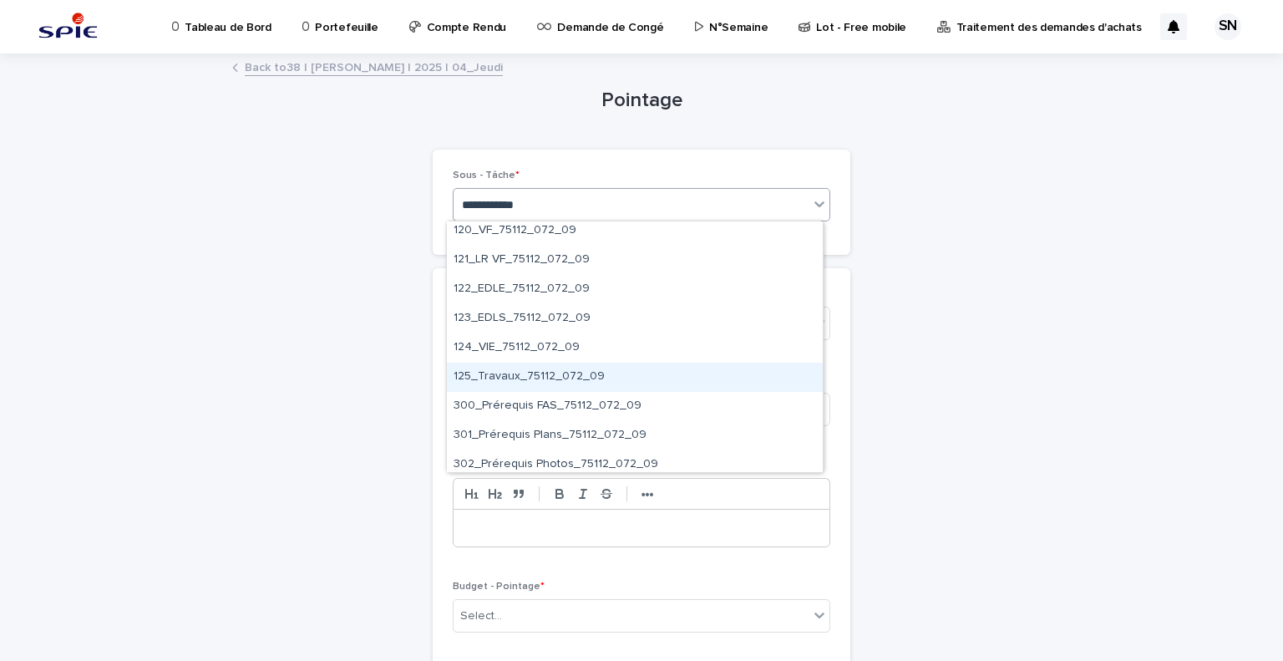
click at [595, 370] on div "125_Travaux_75112_072_09" at bounding box center [635, 376] width 376 height 29
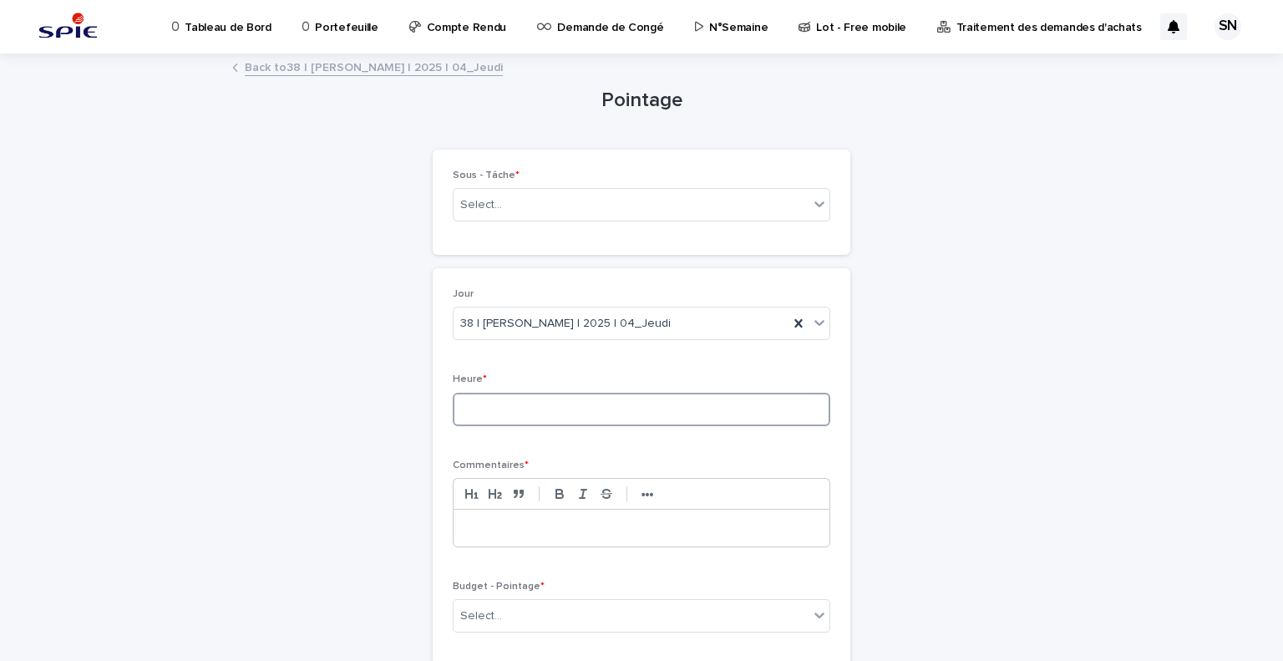
click at [583, 392] on input at bounding box center [641, 408] width 377 height 33
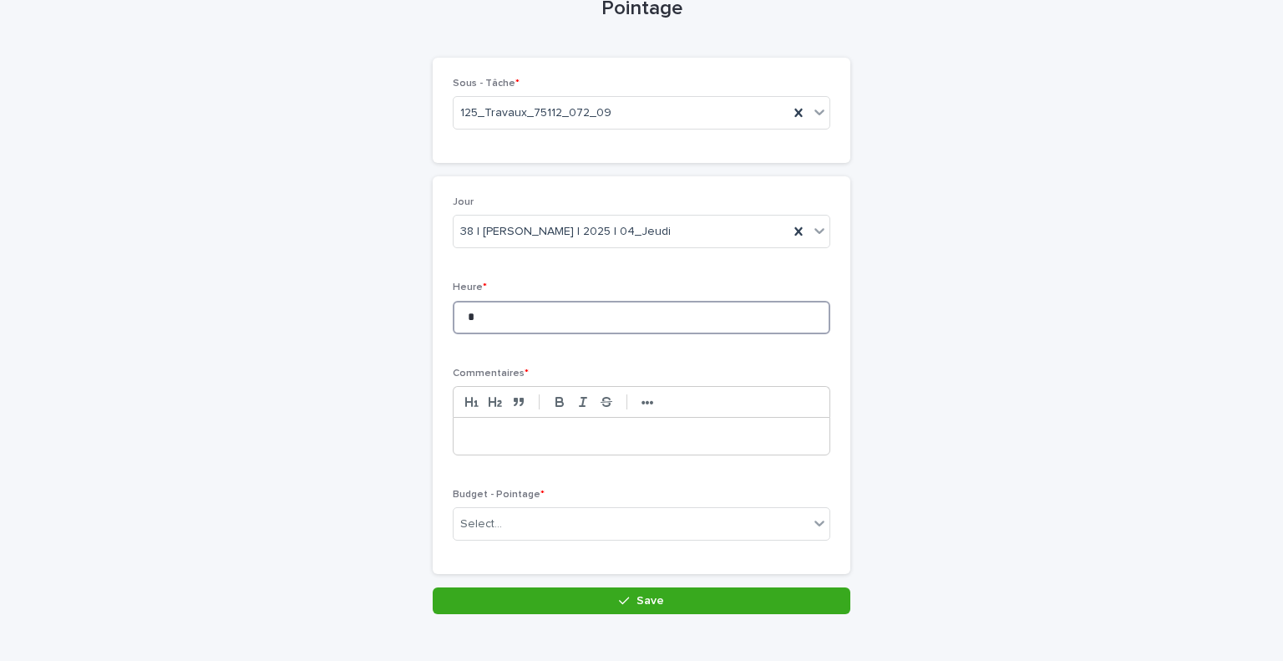
scroll to position [94, 0]
type input "*"
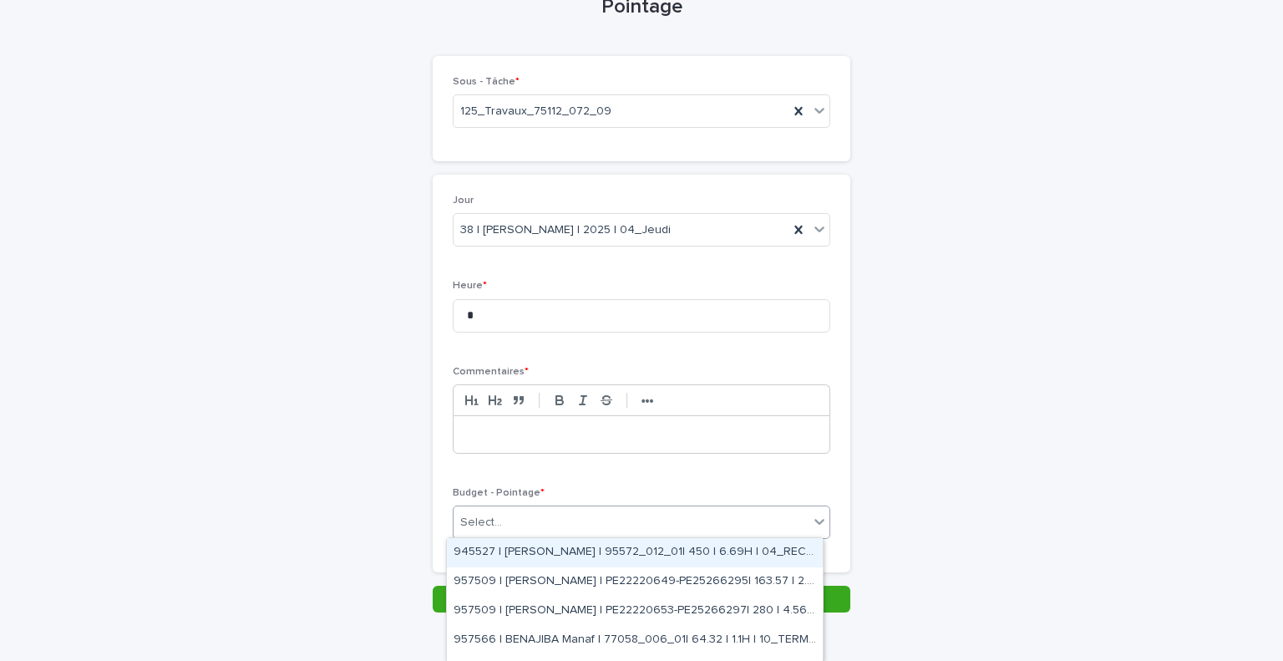
click at [554, 529] on div "Select..." at bounding box center [630, 523] width 355 height 28
type input "*"
type input "*****"
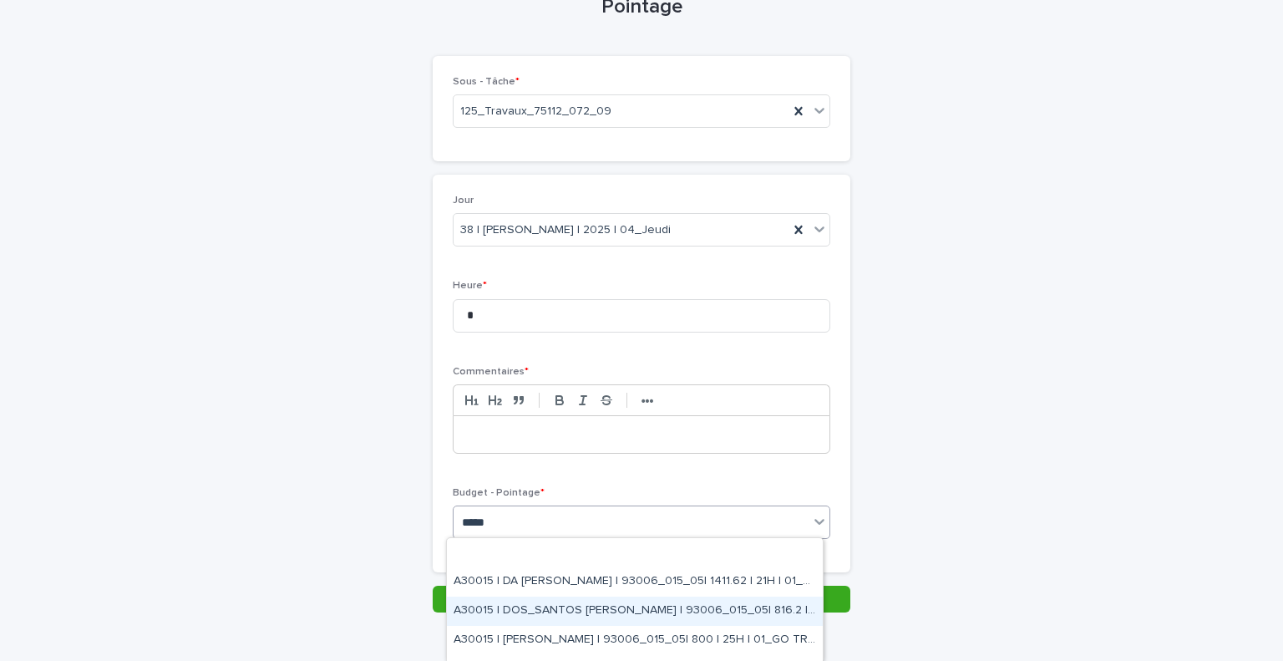
scroll to position [80, 0]
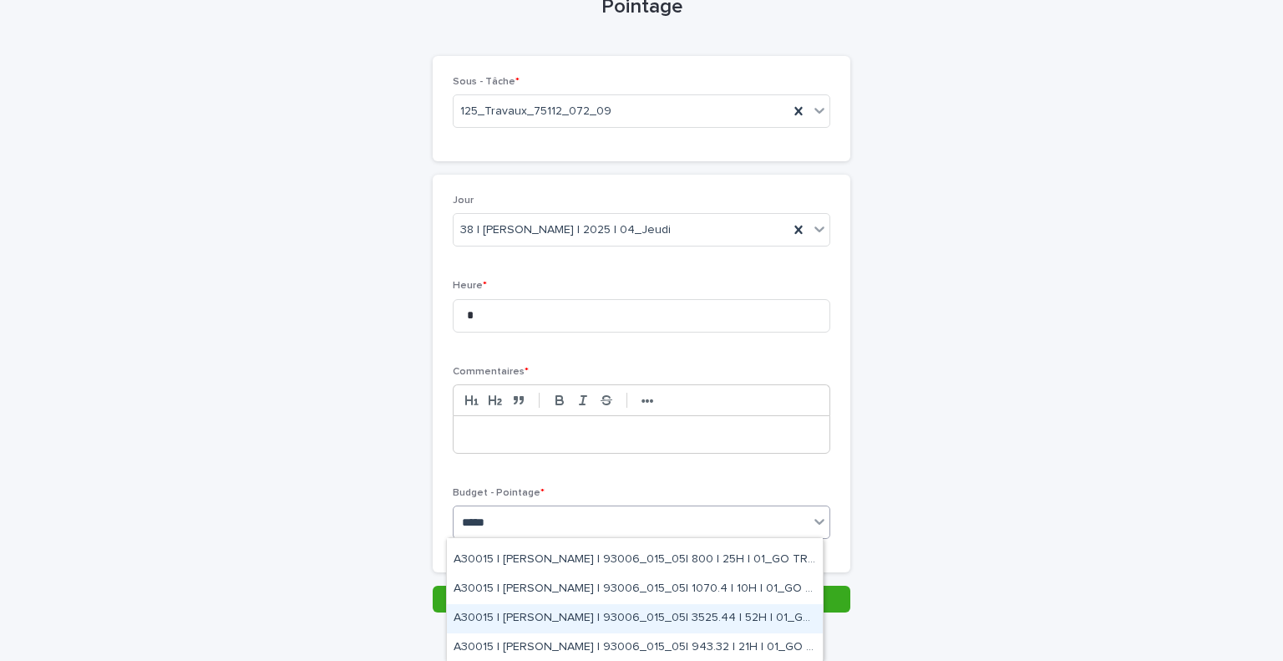
click at [636, 617] on div "A30015 | [PERSON_NAME] | 93006_015_05| 3525.44 | 52H | 01_GO TRAVAUX" at bounding box center [635, 618] width 376 height 29
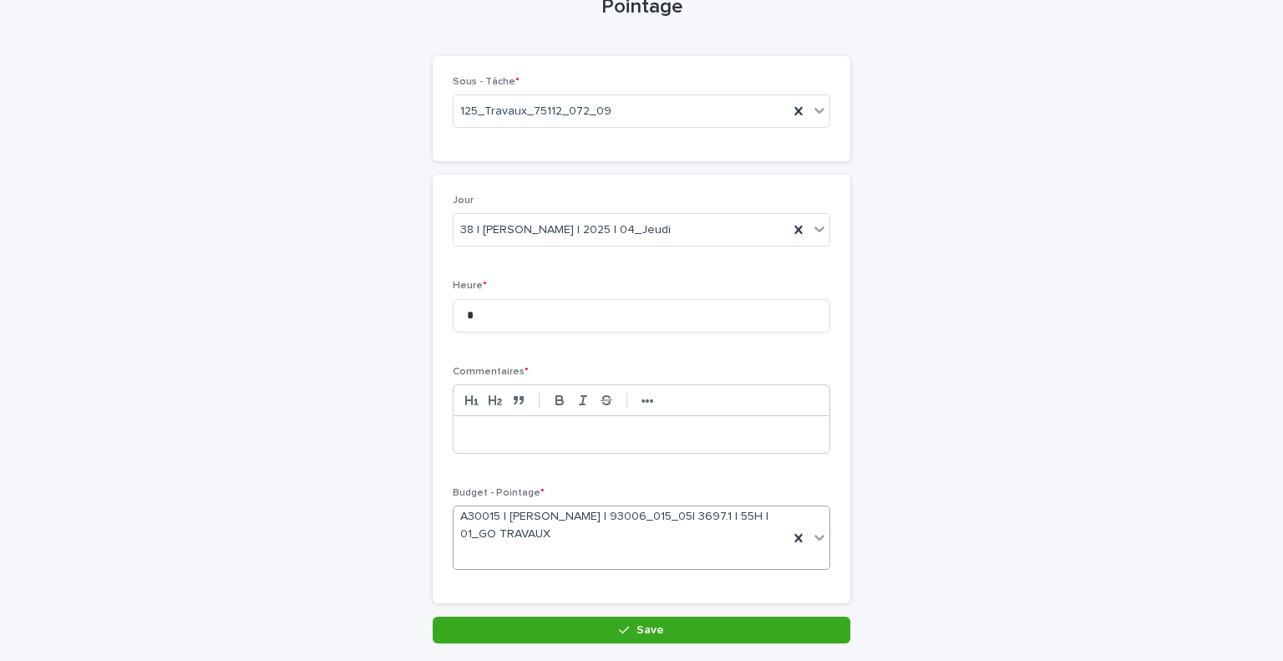
scroll to position [109, 0]
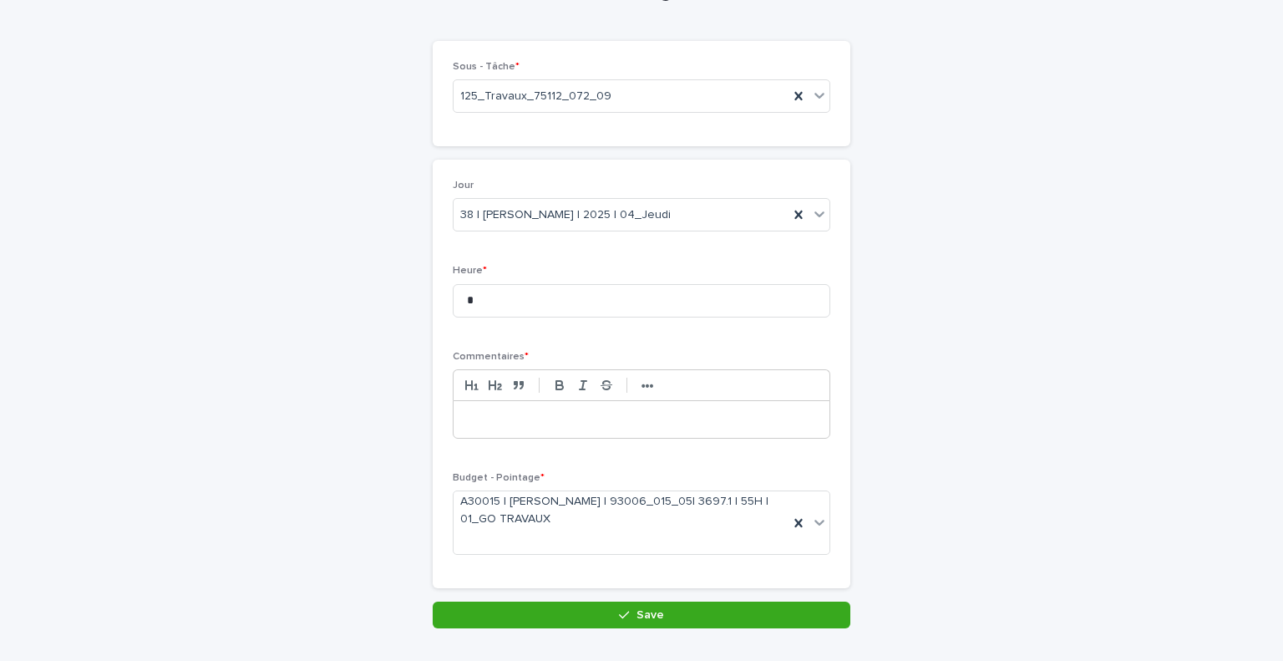
click at [534, 417] on p at bounding box center [641, 419] width 351 height 17
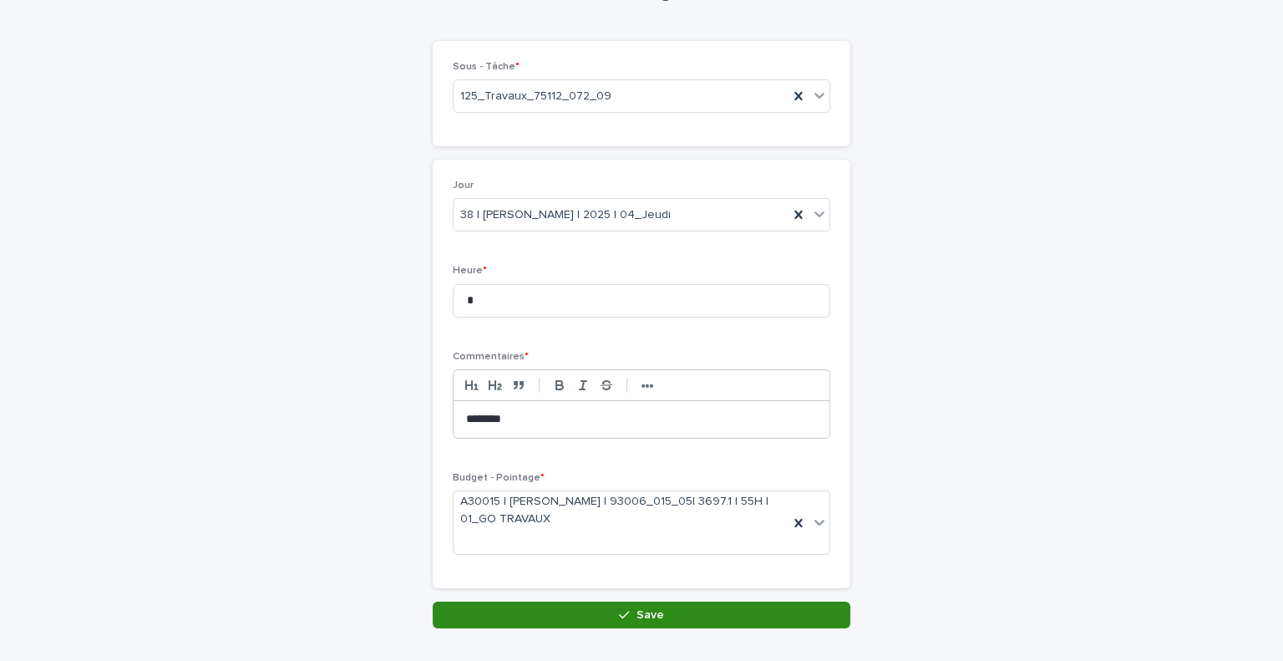
click at [586, 604] on button "Save" at bounding box center [642, 614] width 418 height 27
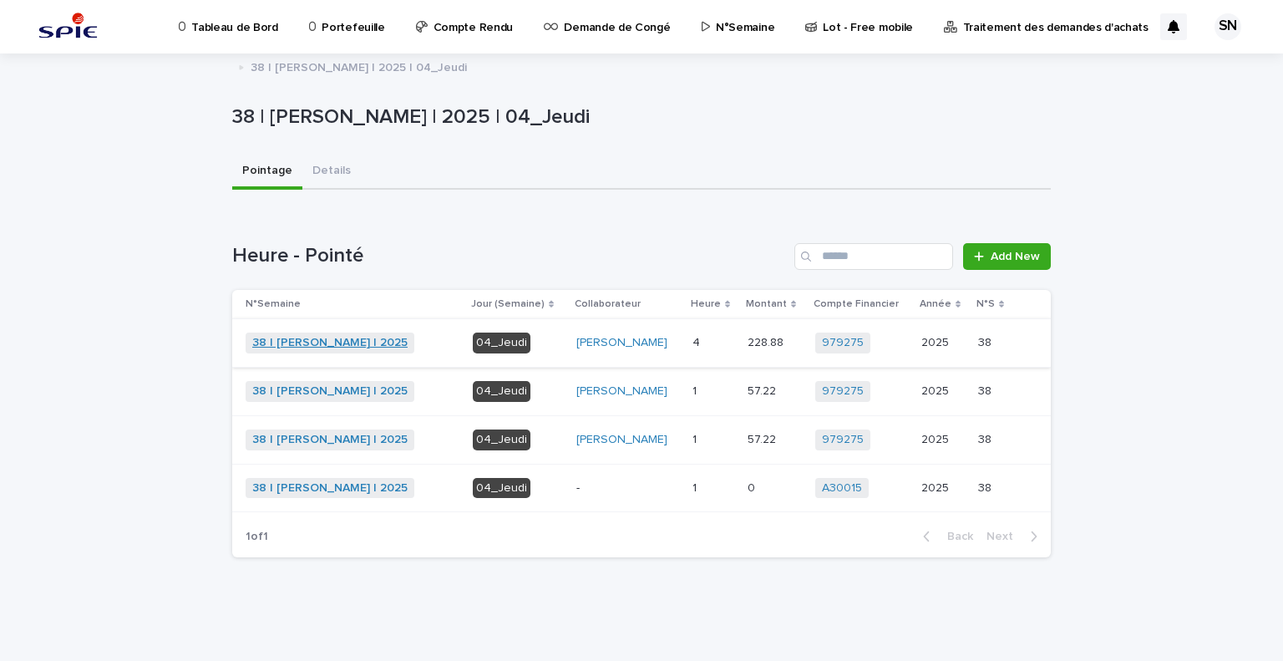
click at [304, 345] on link "38 | [PERSON_NAME] | 2025" at bounding box center [329, 343] width 155 height 14
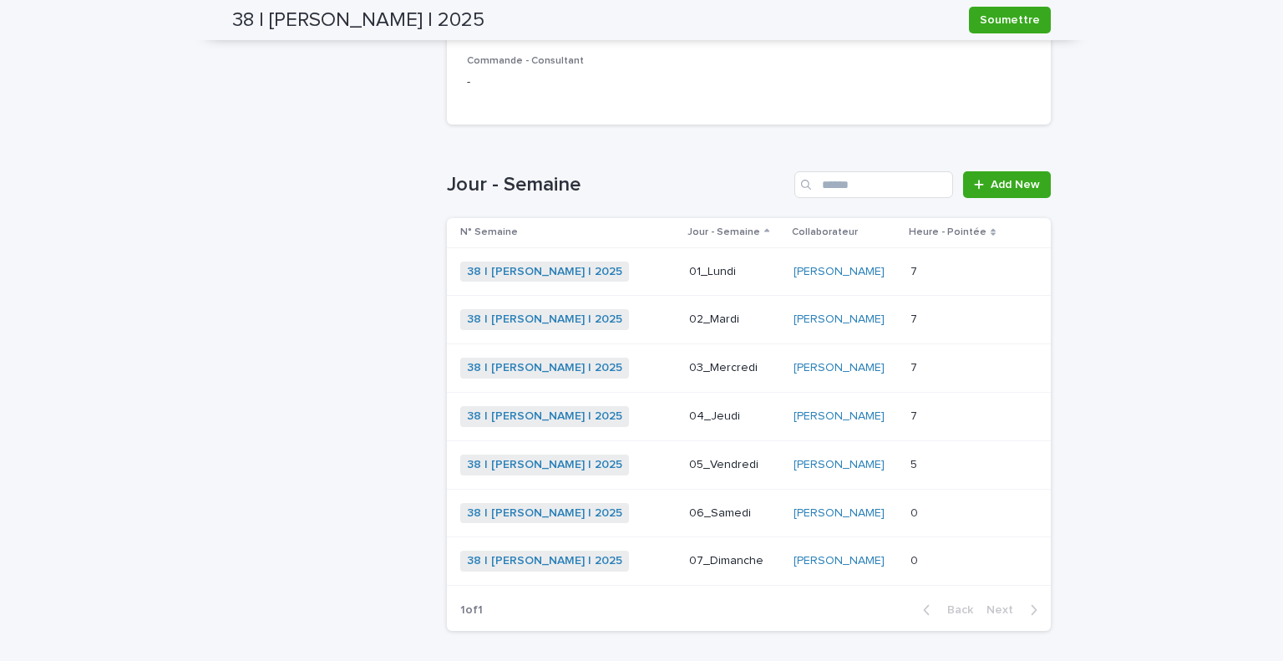
scroll to position [446, 0]
click at [621, 471] on div "38 | [PERSON_NAME] | 2025 + 0" at bounding box center [567, 463] width 215 height 34
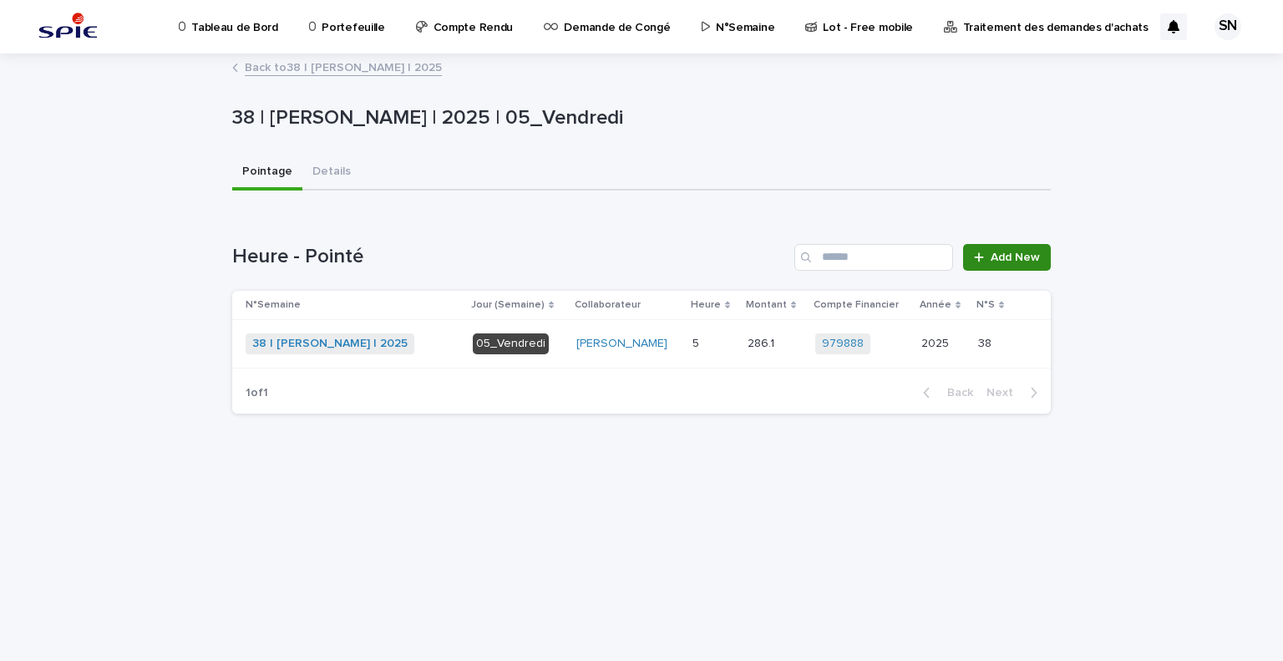
click at [1035, 252] on span "Add New" at bounding box center [1014, 257] width 49 height 12
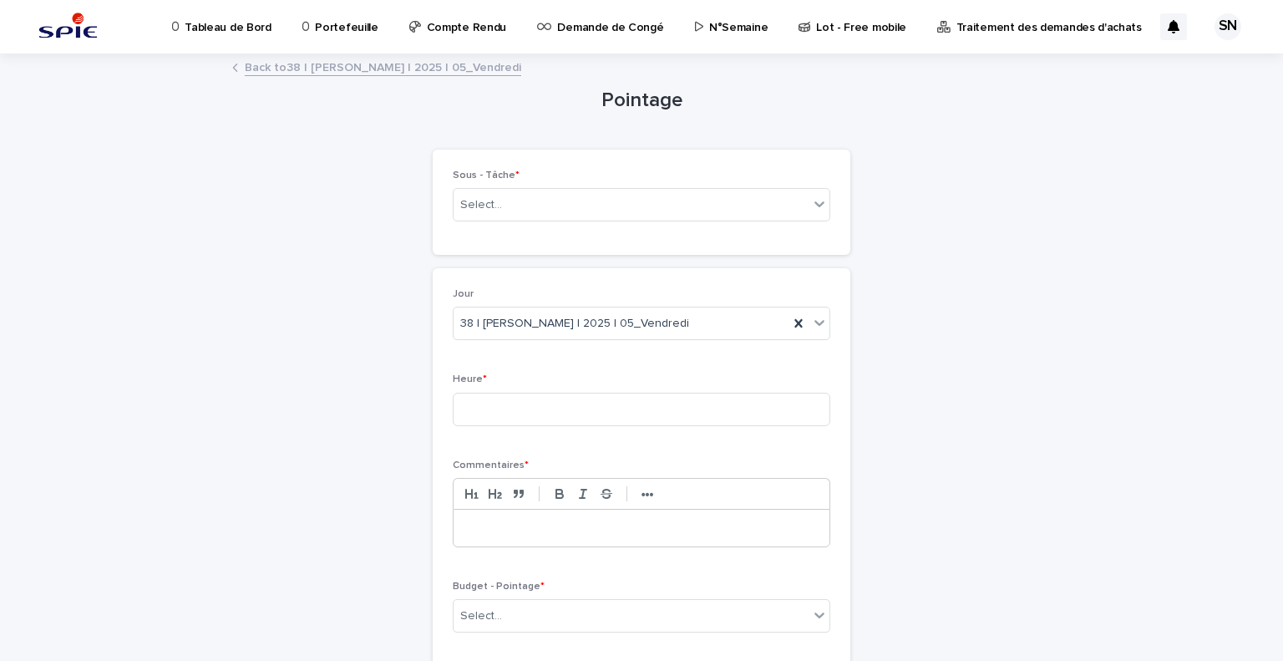
scroll to position [127, 0]
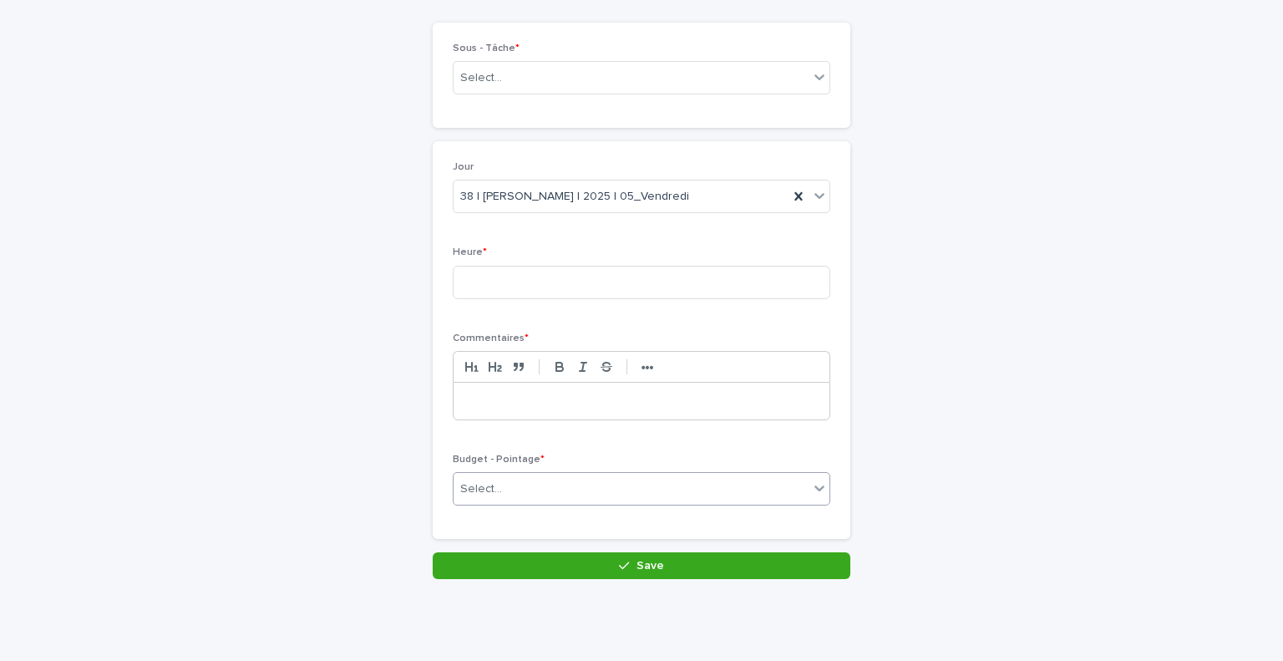
click at [630, 484] on div "Select..." at bounding box center [630, 489] width 355 height 28
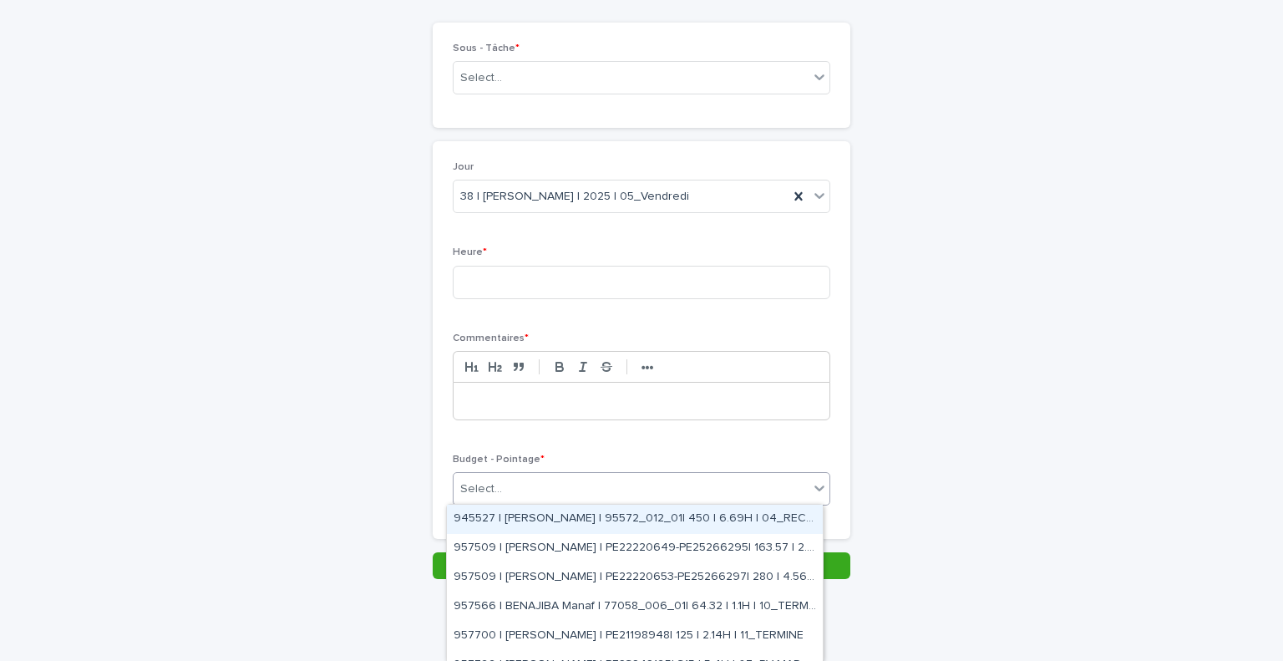
click at [630, 484] on div "Select..." at bounding box center [630, 489] width 355 height 28
click at [571, 480] on div "Select..." at bounding box center [630, 489] width 355 height 28
type input "******"
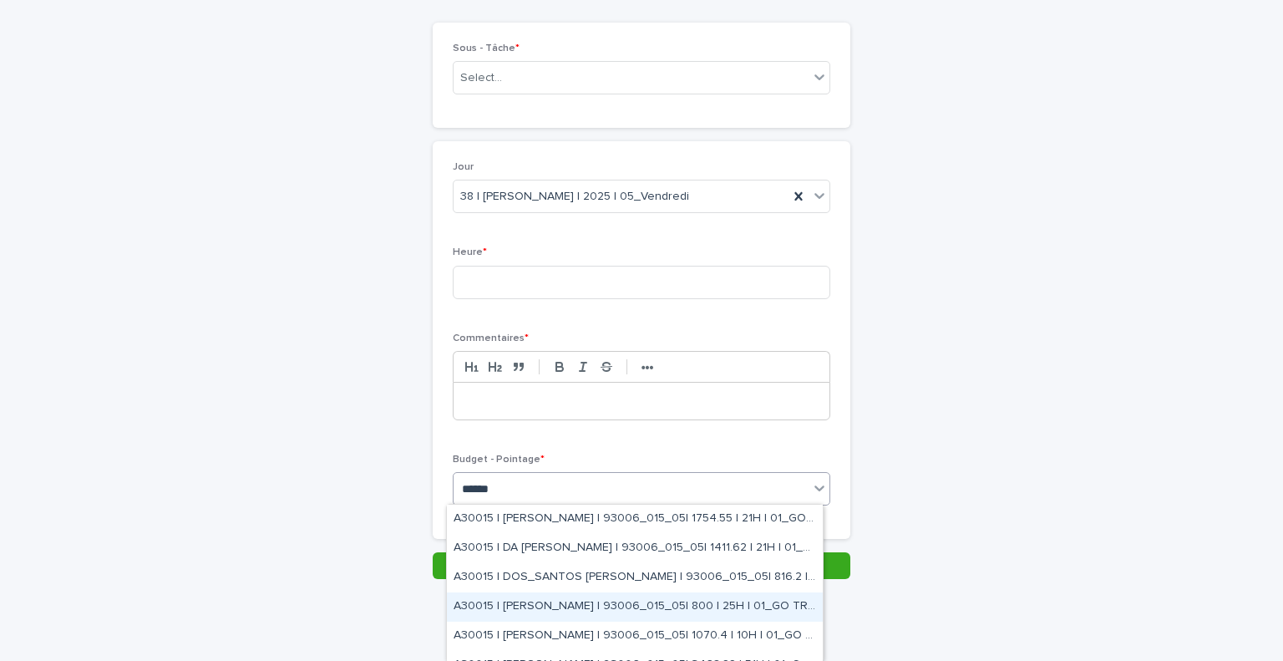
scroll to position [47, 0]
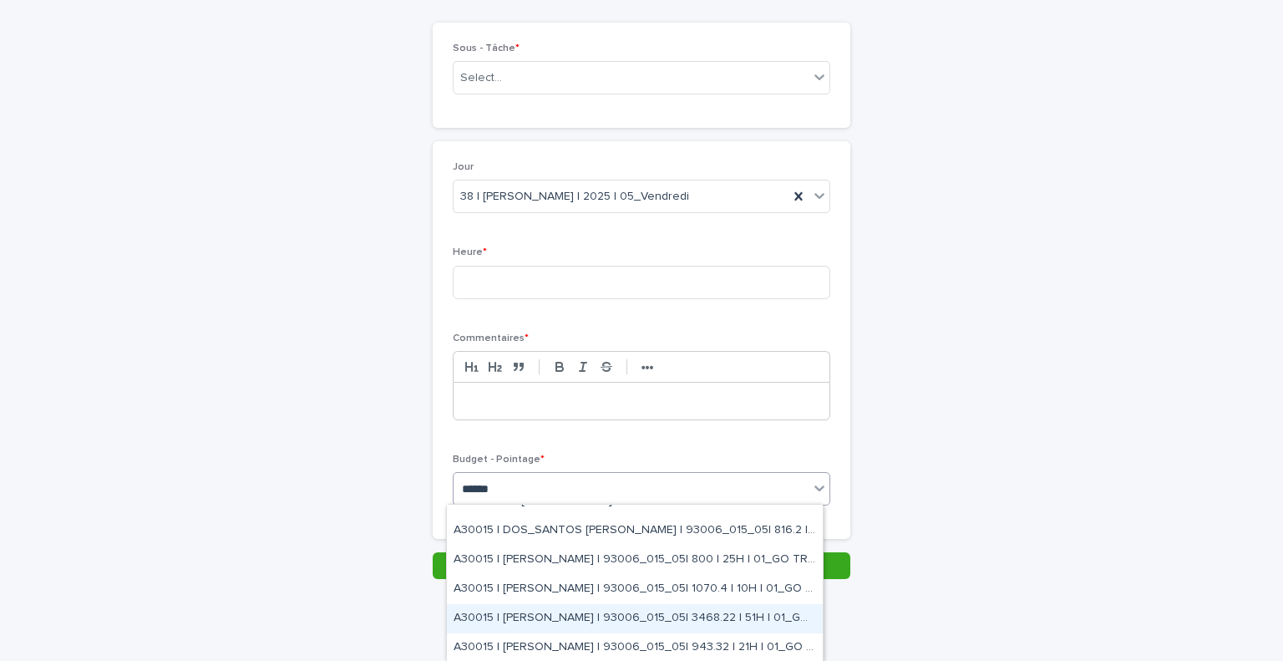
click at [608, 625] on div "A30015 | [PERSON_NAME] | 93006_015_05| 3468.22 | 51H | 01_GO TRAVAUX" at bounding box center [635, 618] width 376 height 29
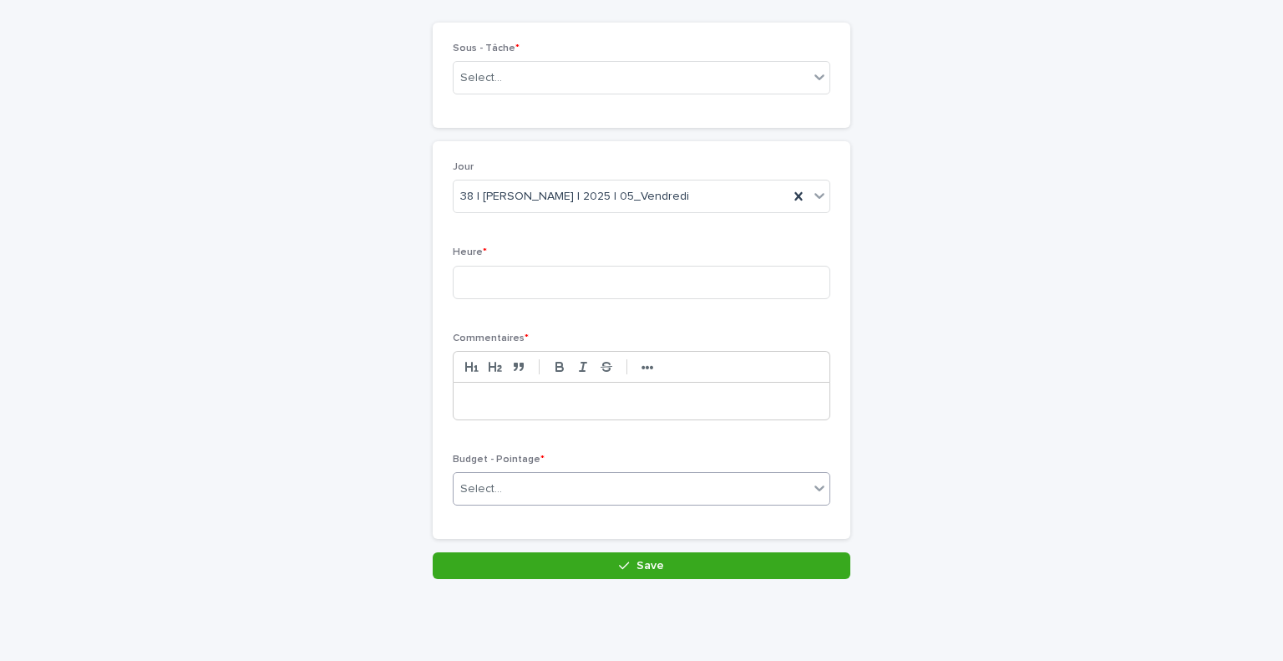
scroll to position [141, 0]
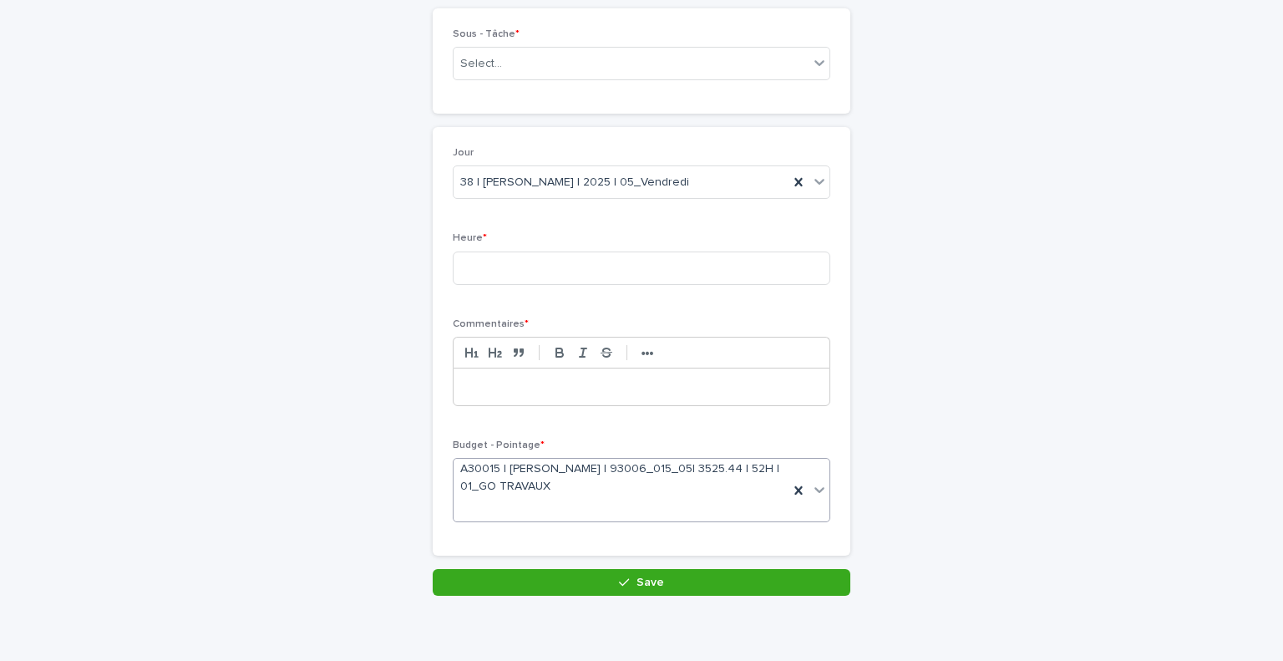
click at [546, 392] on p at bounding box center [641, 386] width 351 height 17
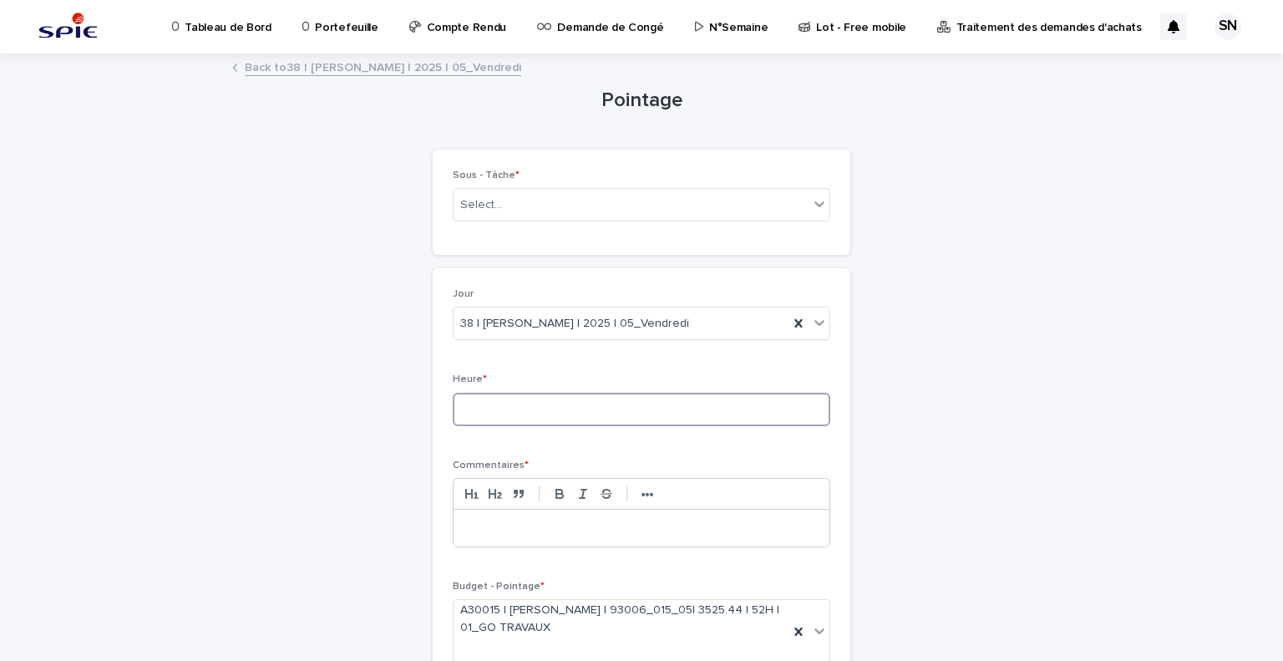
click at [554, 409] on input at bounding box center [641, 408] width 377 height 33
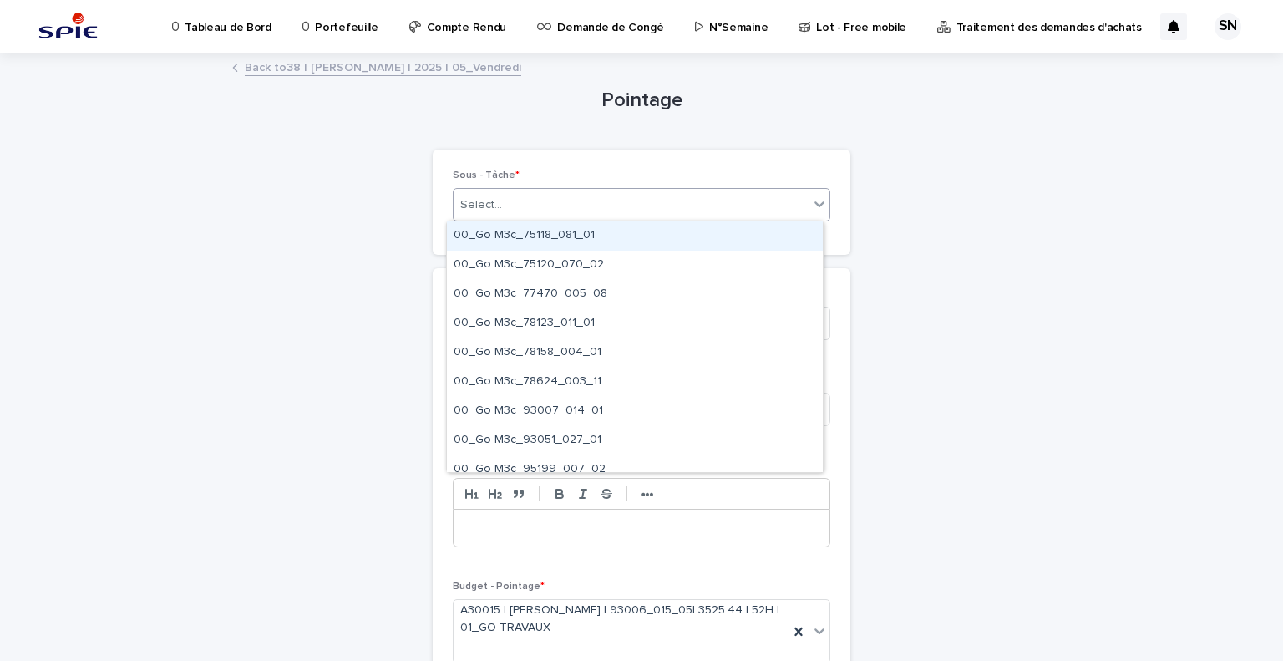
click at [607, 196] on div "Select..." at bounding box center [630, 205] width 355 height 28
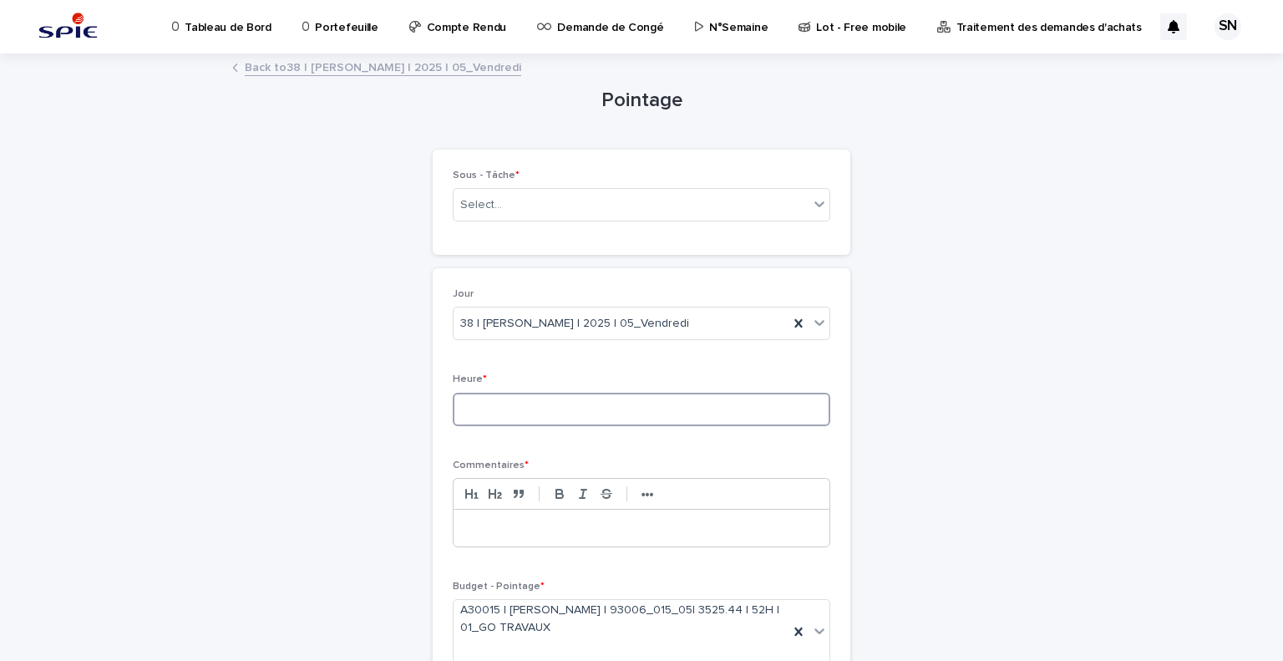
click at [575, 410] on input at bounding box center [641, 408] width 377 height 33
click at [681, 404] on input at bounding box center [641, 408] width 377 height 33
click at [612, 541] on div at bounding box center [641, 527] width 376 height 37
click at [595, 426] on div "Heure *" at bounding box center [641, 405] width 377 height 65
click at [586, 409] on input at bounding box center [641, 408] width 377 height 33
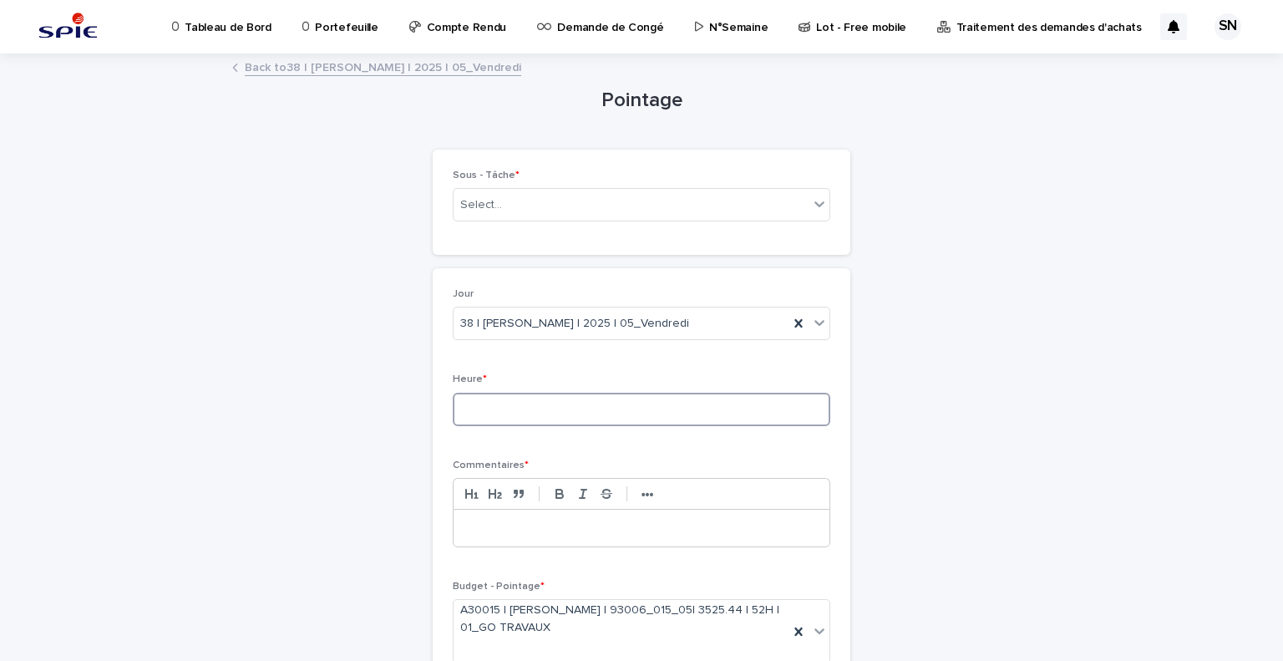
type input "*"
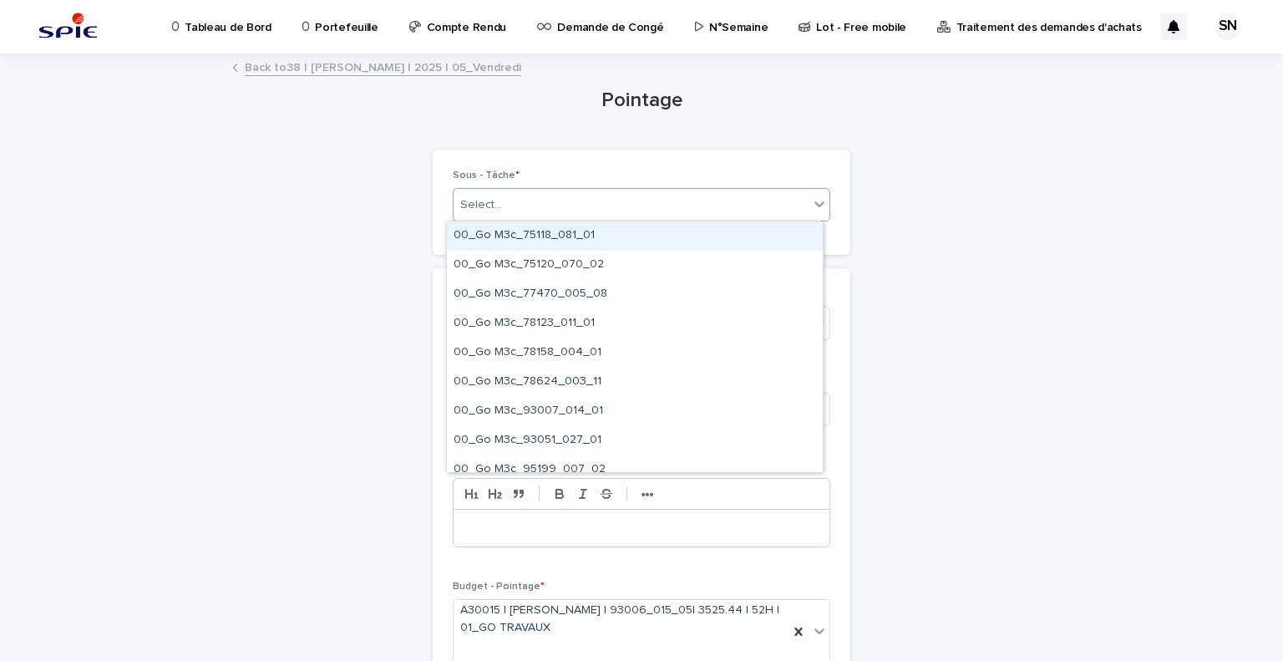
click at [615, 196] on div "Select..." at bounding box center [630, 205] width 355 height 28
type input "*********"
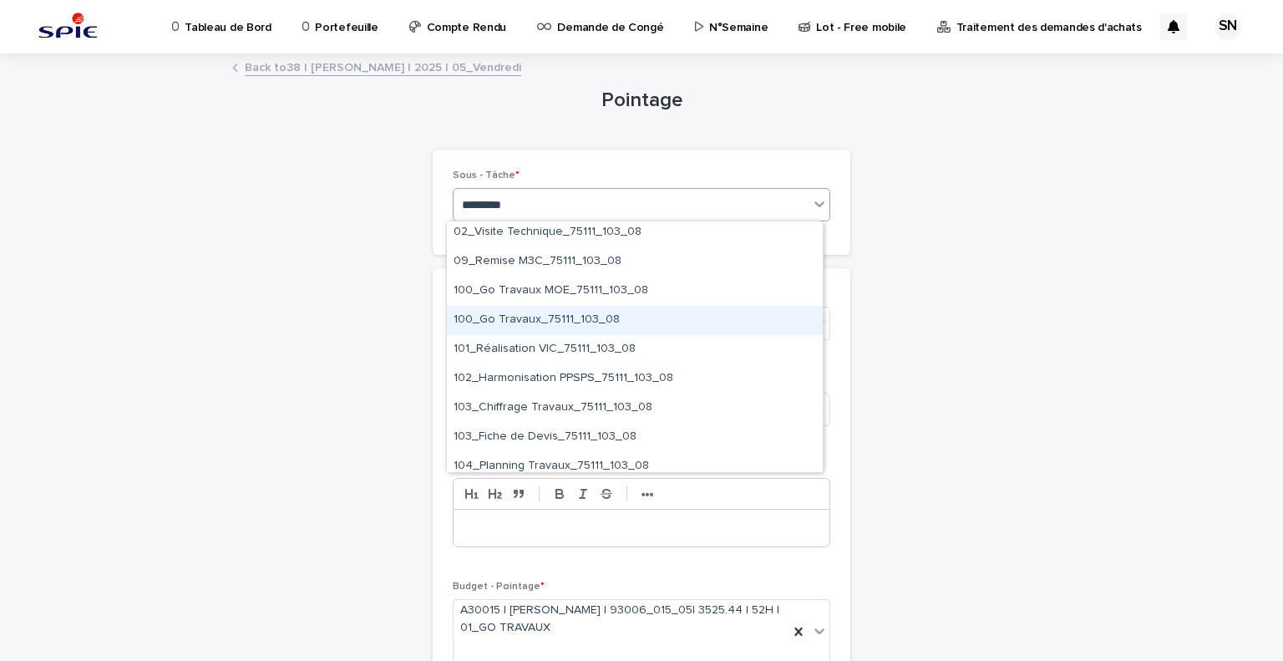
scroll to position [45, 0]
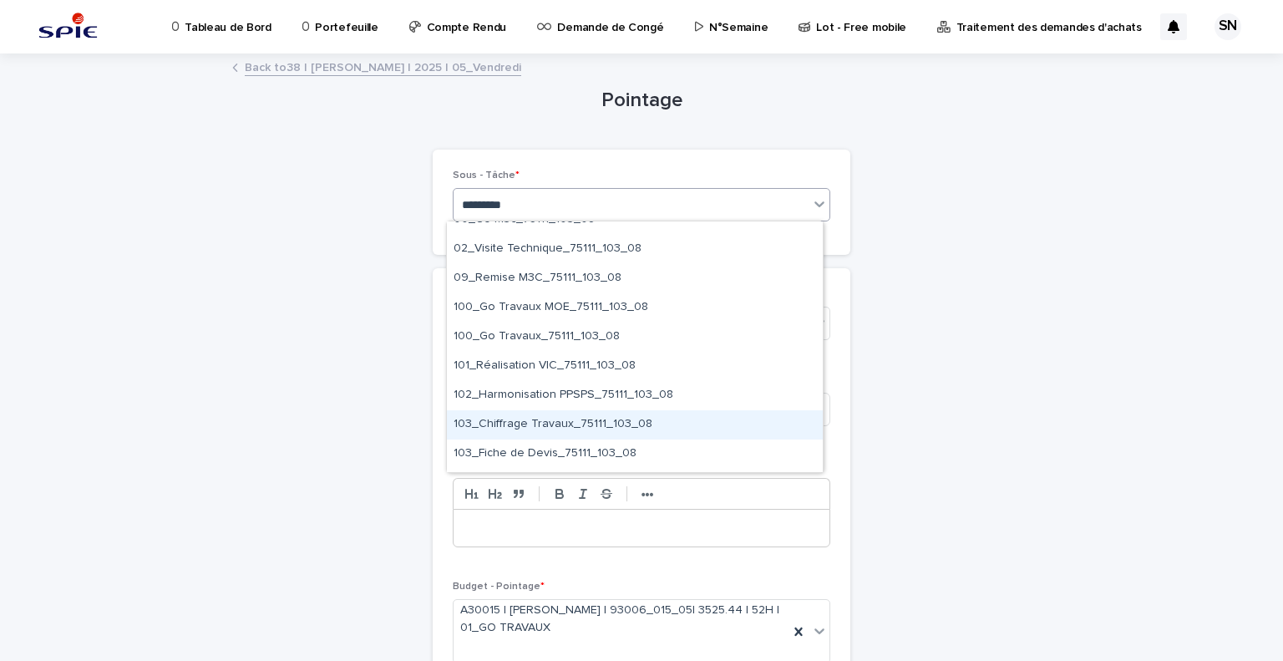
click at [627, 433] on div "103_Chiffrage Travaux_75111_103_08" at bounding box center [635, 424] width 376 height 29
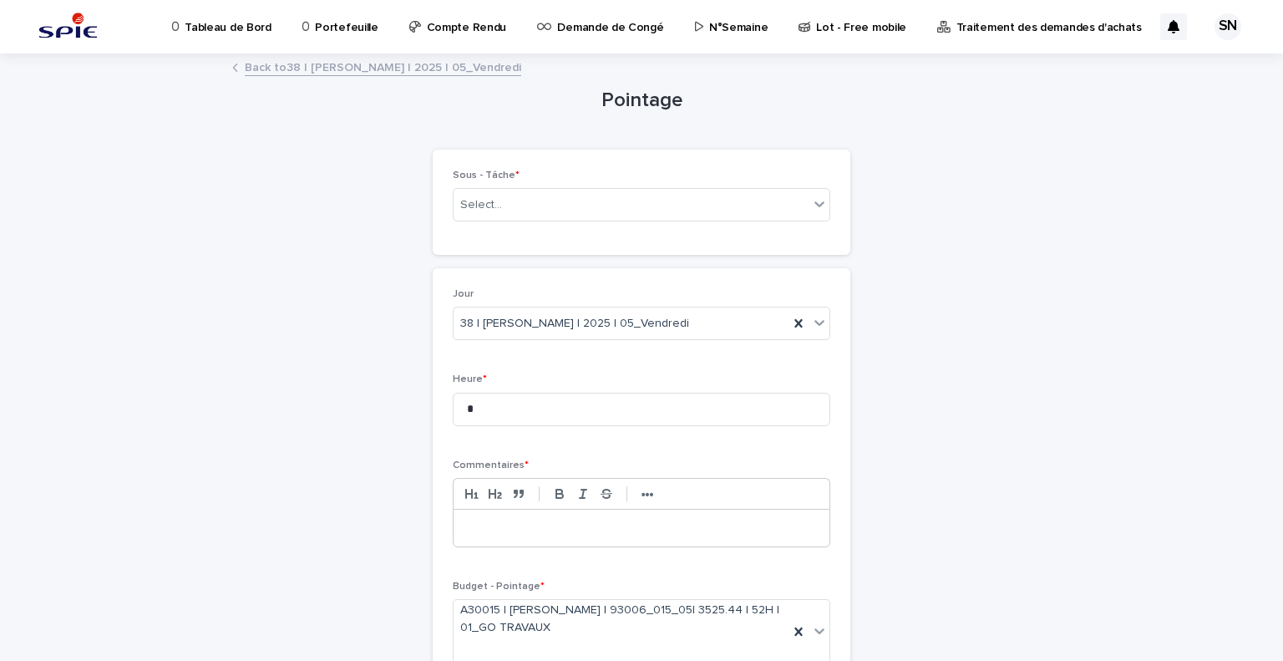
click at [588, 517] on div at bounding box center [641, 527] width 376 height 37
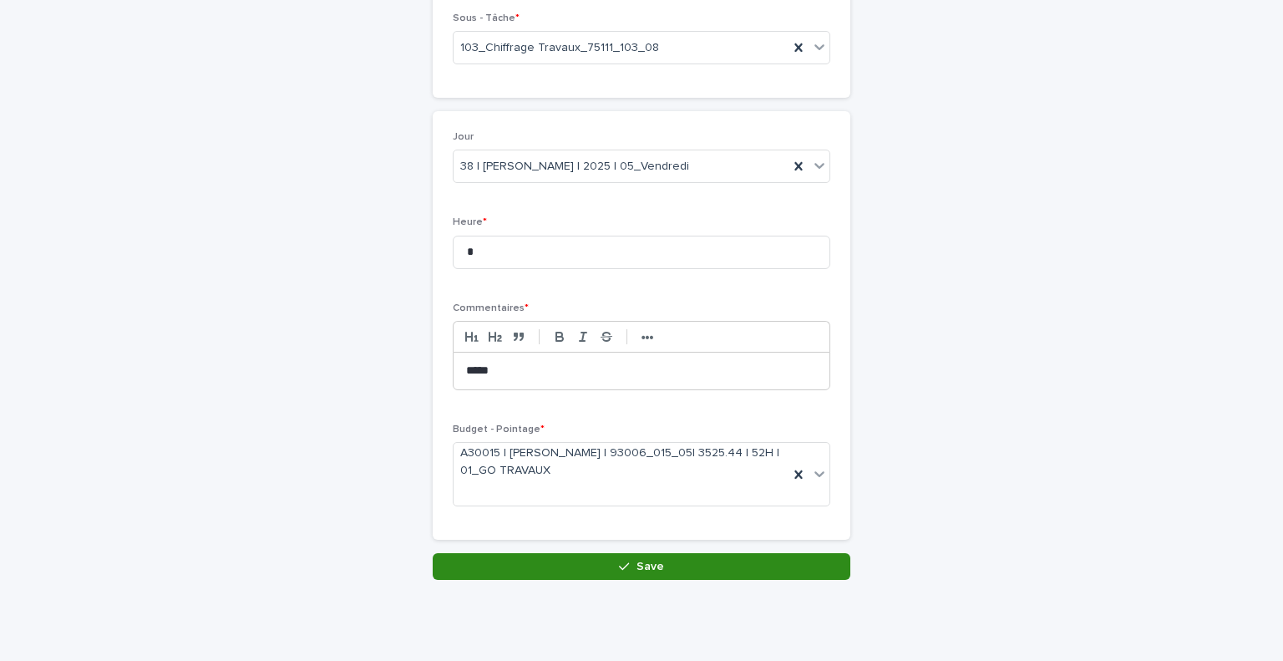
scroll to position [157, 0]
click at [571, 569] on button "Save" at bounding box center [642, 566] width 418 height 27
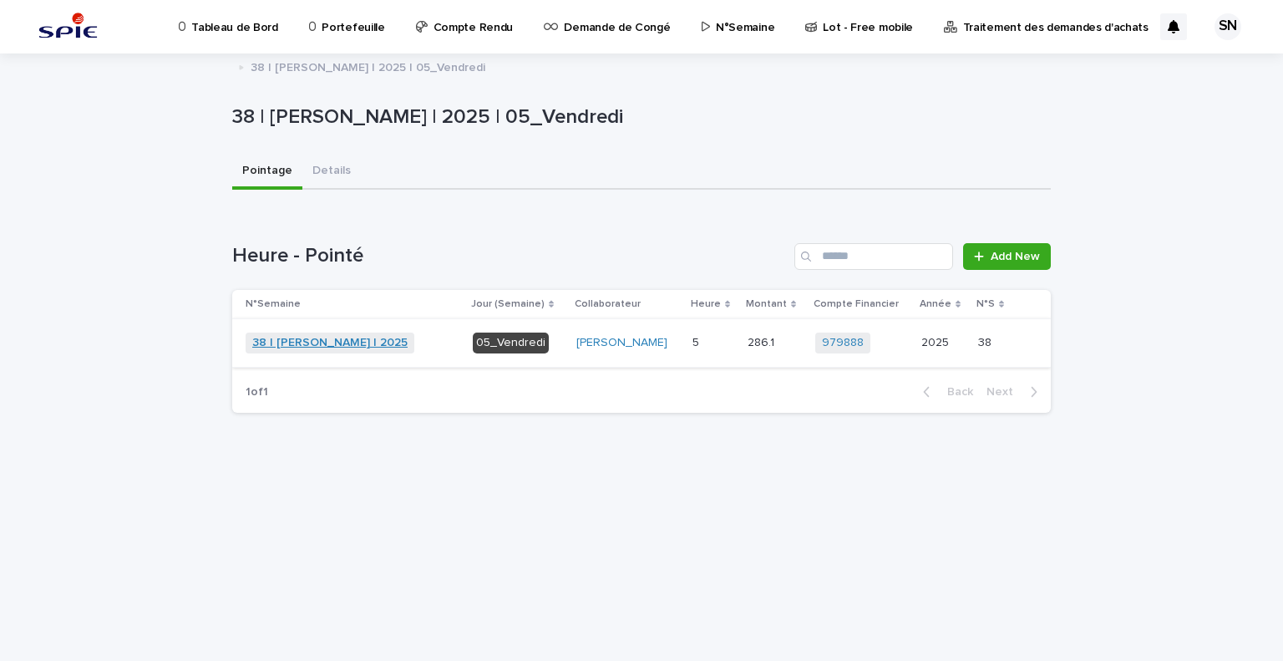
click at [307, 337] on link "38 | [PERSON_NAME] | 2025" at bounding box center [329, 343] width 155 height 14
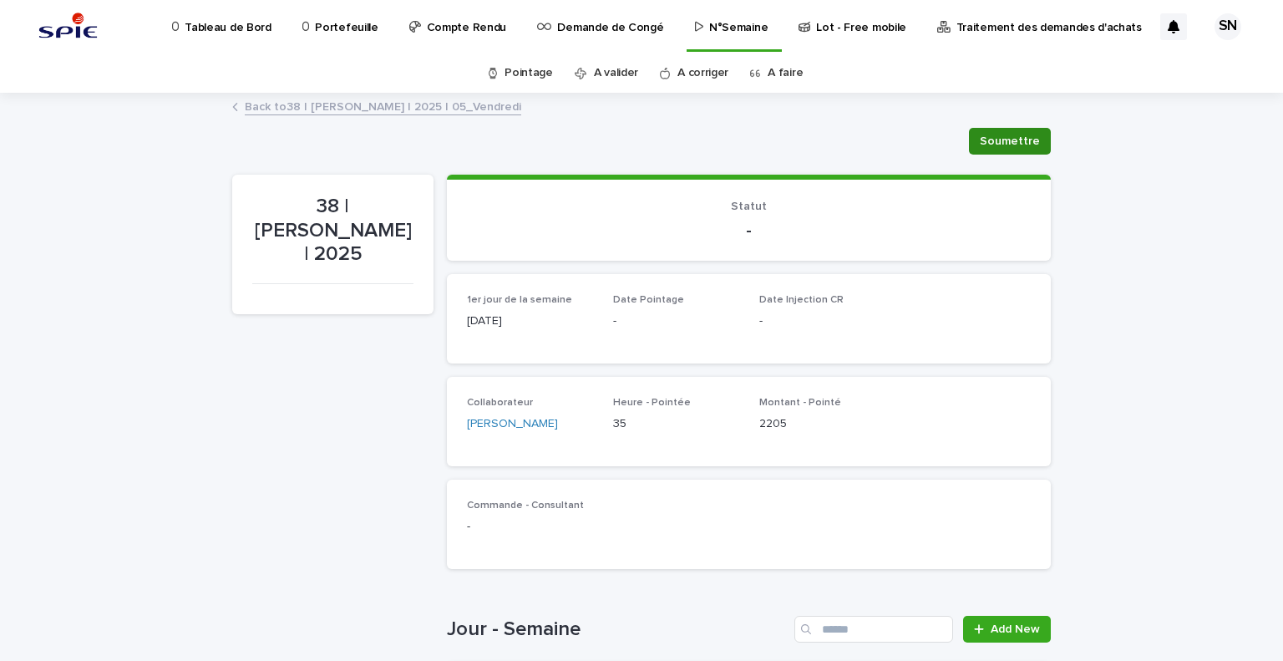
click at [994, 130] on button "Soumettre" at bounding box center [1010, 141] width 82 height 27
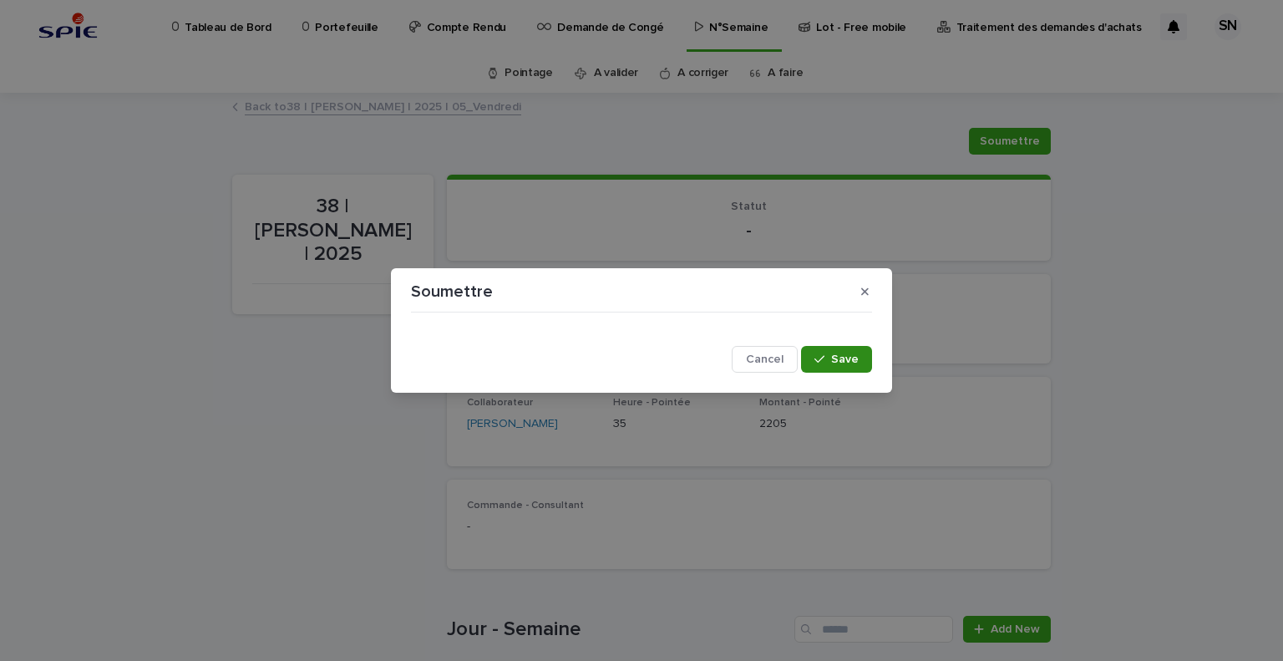
click at [838, 354] on span "Save" at bounding box center [845, 359] width 28 height 12
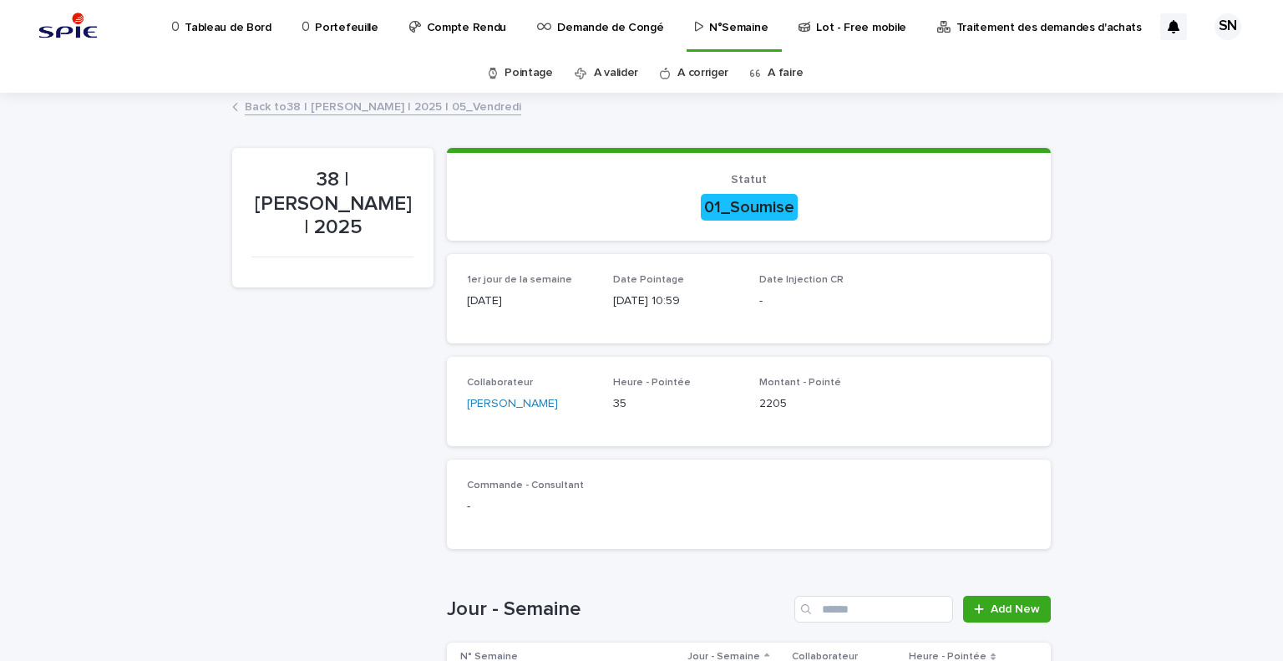
click at [923, 166] on section "Statut 01_Soumise" at bounding box center [749, 194] width 604 height 93
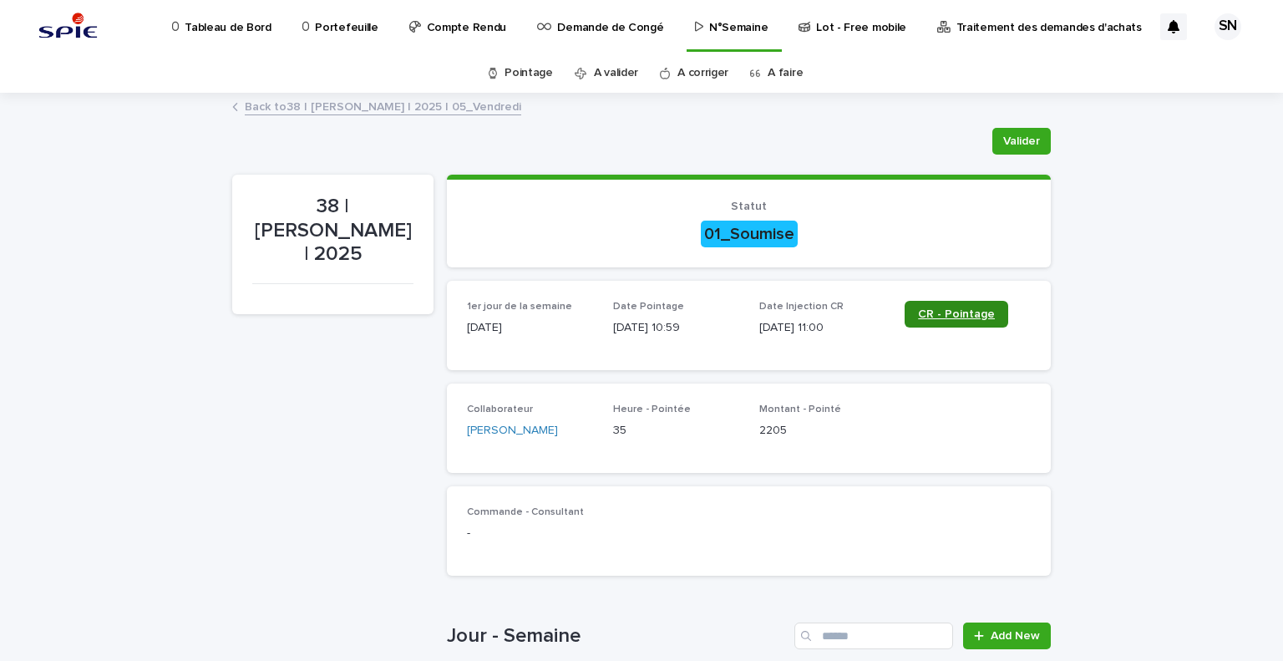
click at [944, 313] on span "CR - Pointage" at bounding box center [956, 314] width 77 height 12
drag, startPoint x: 756, startPoint y: 257, endPoint x: 989, endPoint y: 268, distance: 233.2
click at [756, 257] on section "Statut 01_Soumise" at bounding box center [749, 221] width 604 height 93
